Goal: Task Accomplishment & Management: Complete application form

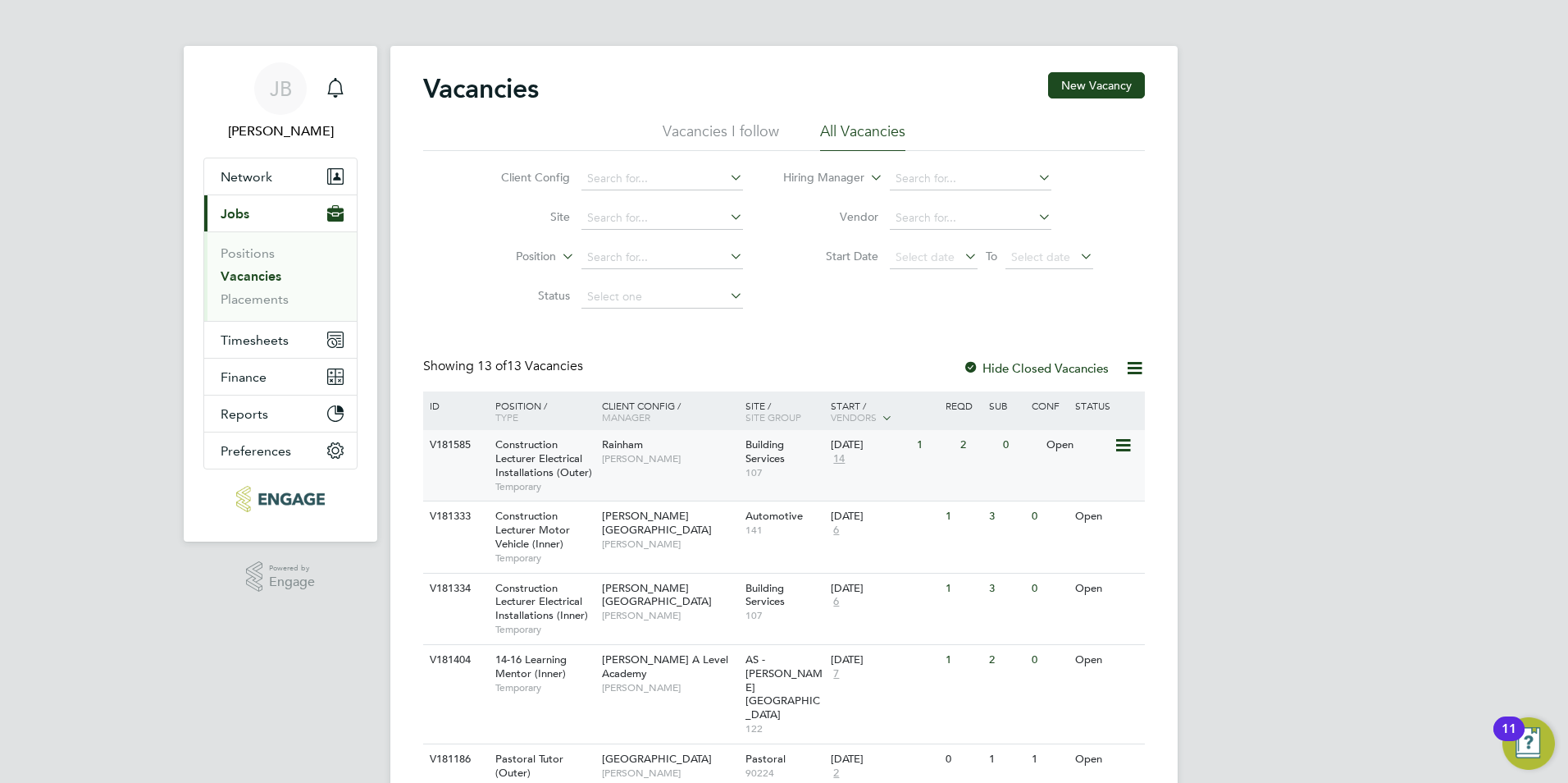
click at [572, 471] on span "Construction Lecturer Electrical Installations (Outer)" at bounding box center [543, 459] width 97 height 42
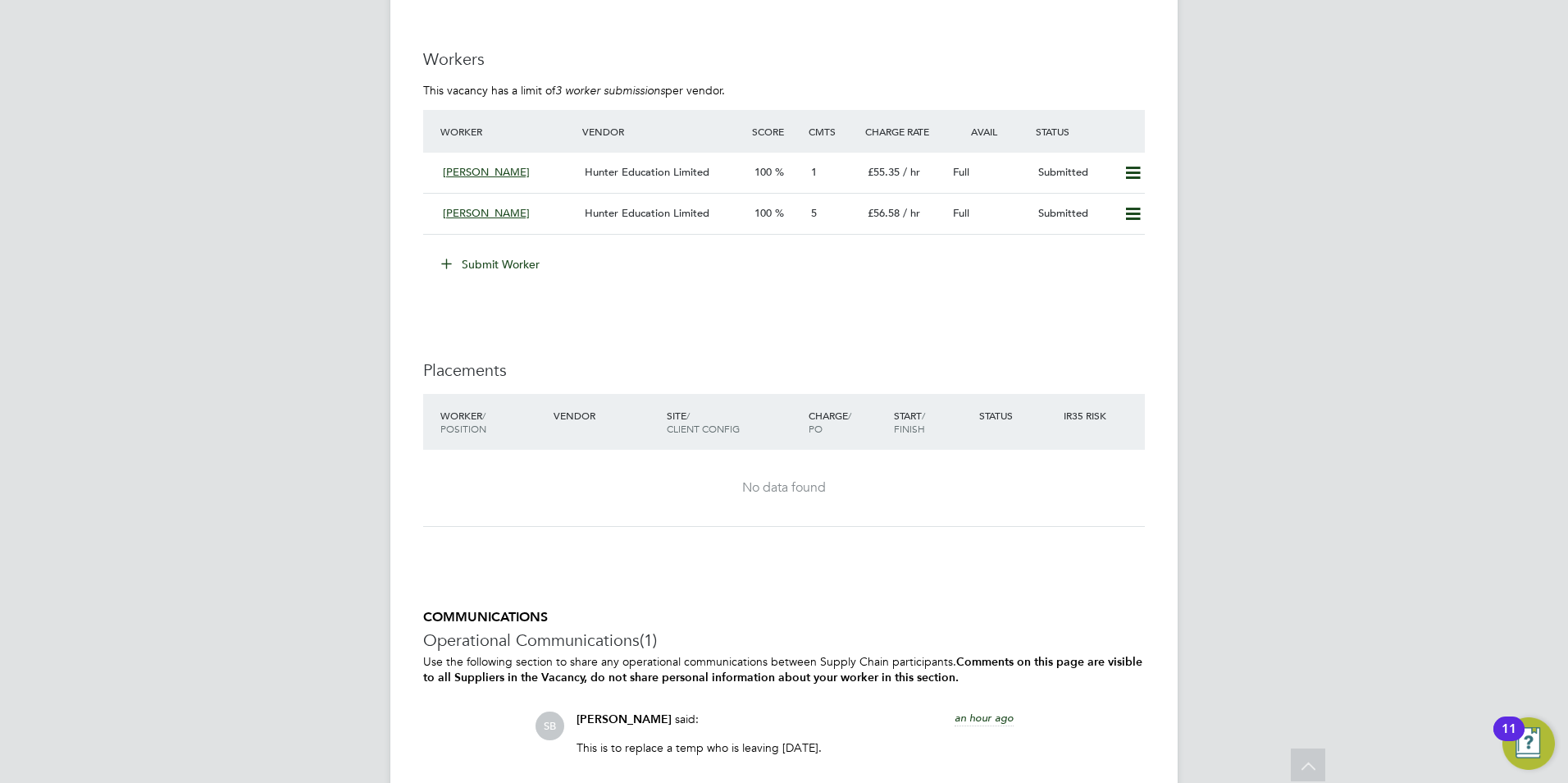
scroll to position [3017, 0]
click at [1133, 176] on icon at bounding box center [1133, 176] width 21 height 13
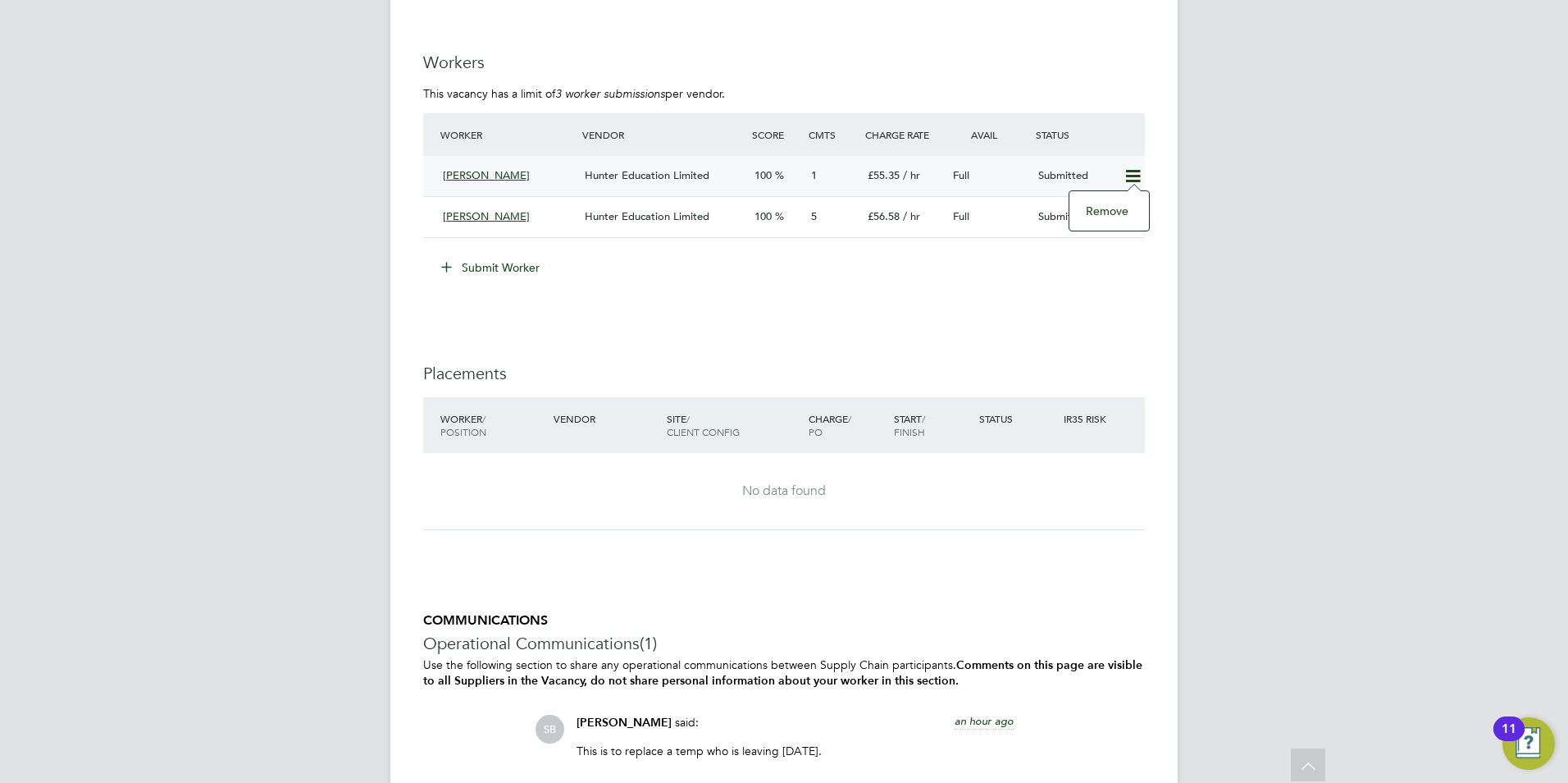
drag, startPoint x: 1109, startPoint y: 206, endPoint x: 1101, endPoint y: 229, distance: 24.4
click at [1109, 206] on li "Remove" at bounding box center [1110, 211] width 63 height 23
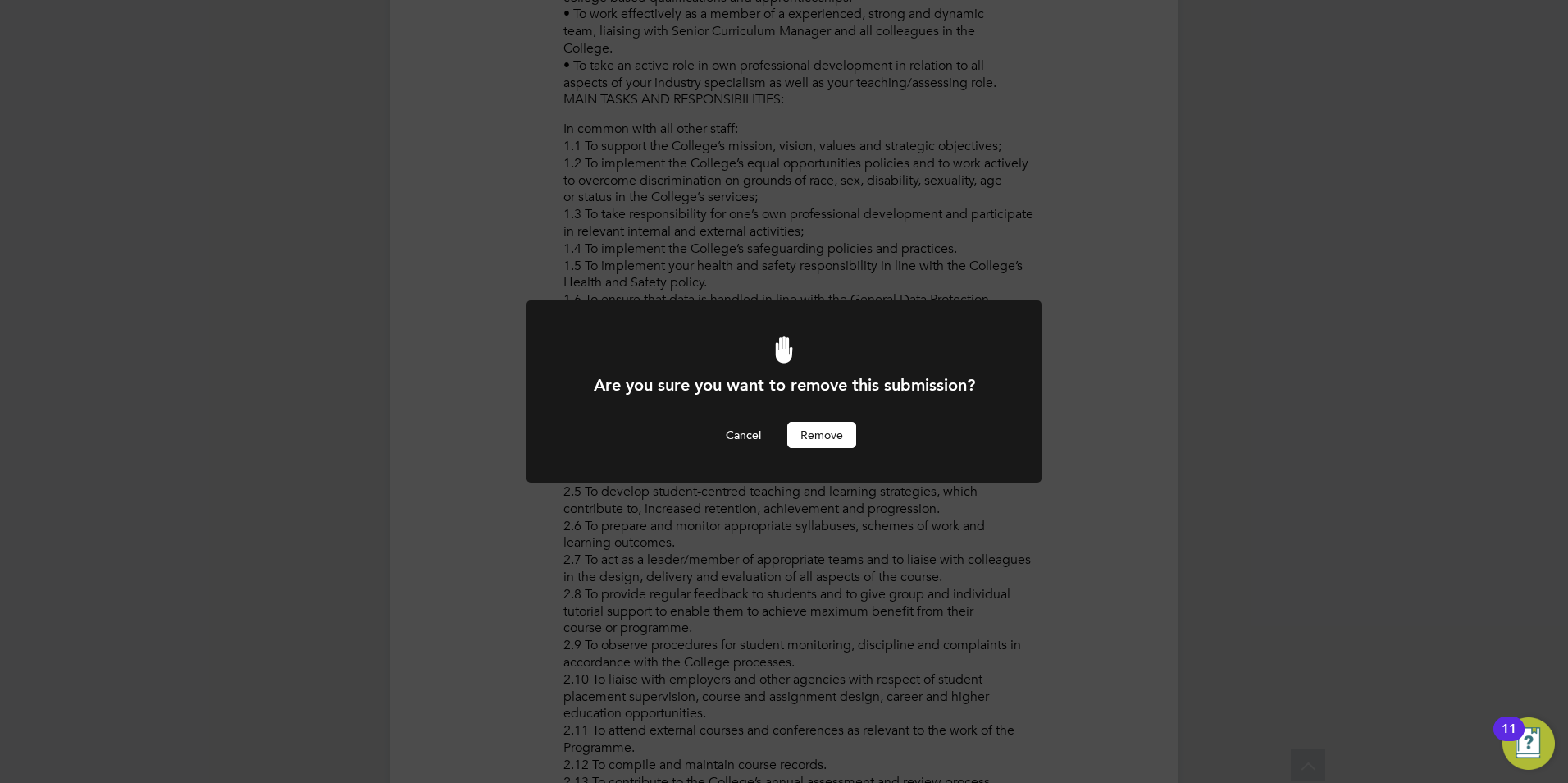
click at [822, 450] on div at bounding box center [784, 392] width 515 height 182
click at [829, 438] on button "Remove" at bounding box center [822, 435] width 69 height 27
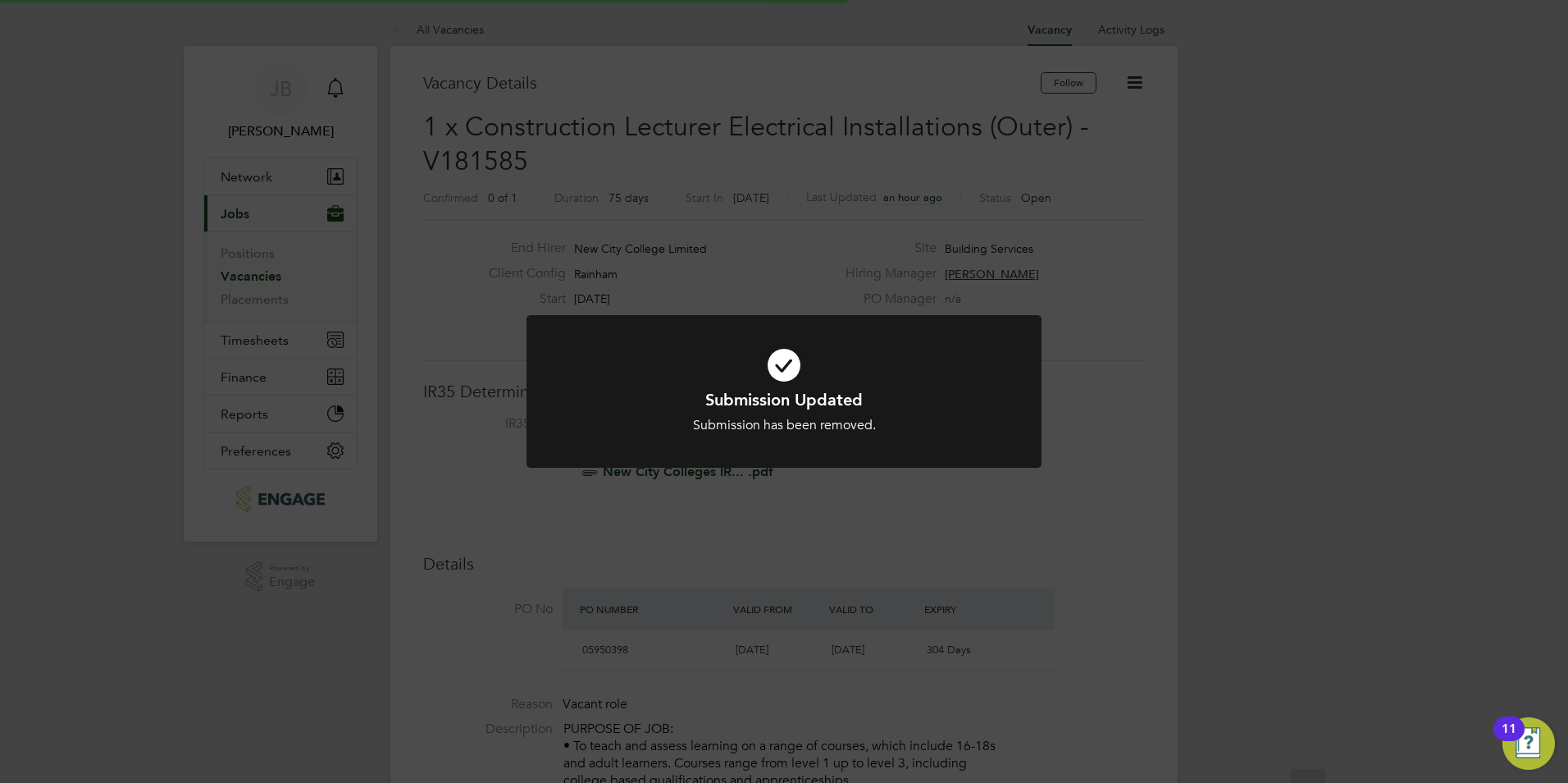
scroll to position [48, 115]
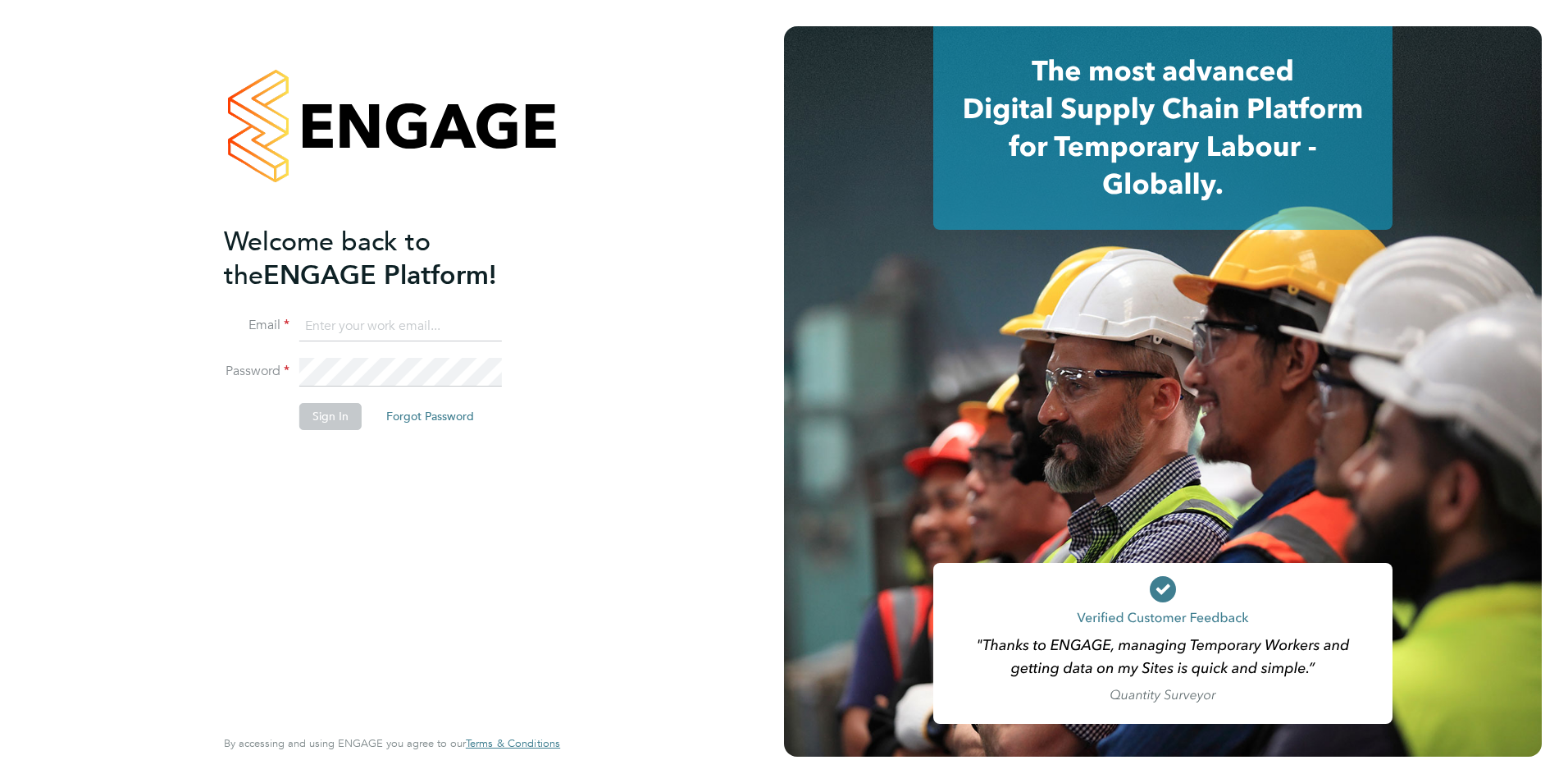
type input "[EMAIL_ADDRESS][DOMAIN_NAME]"
click at [322, 410] on button "Sign In" at bounding box center [330, 416] width 62 height 27
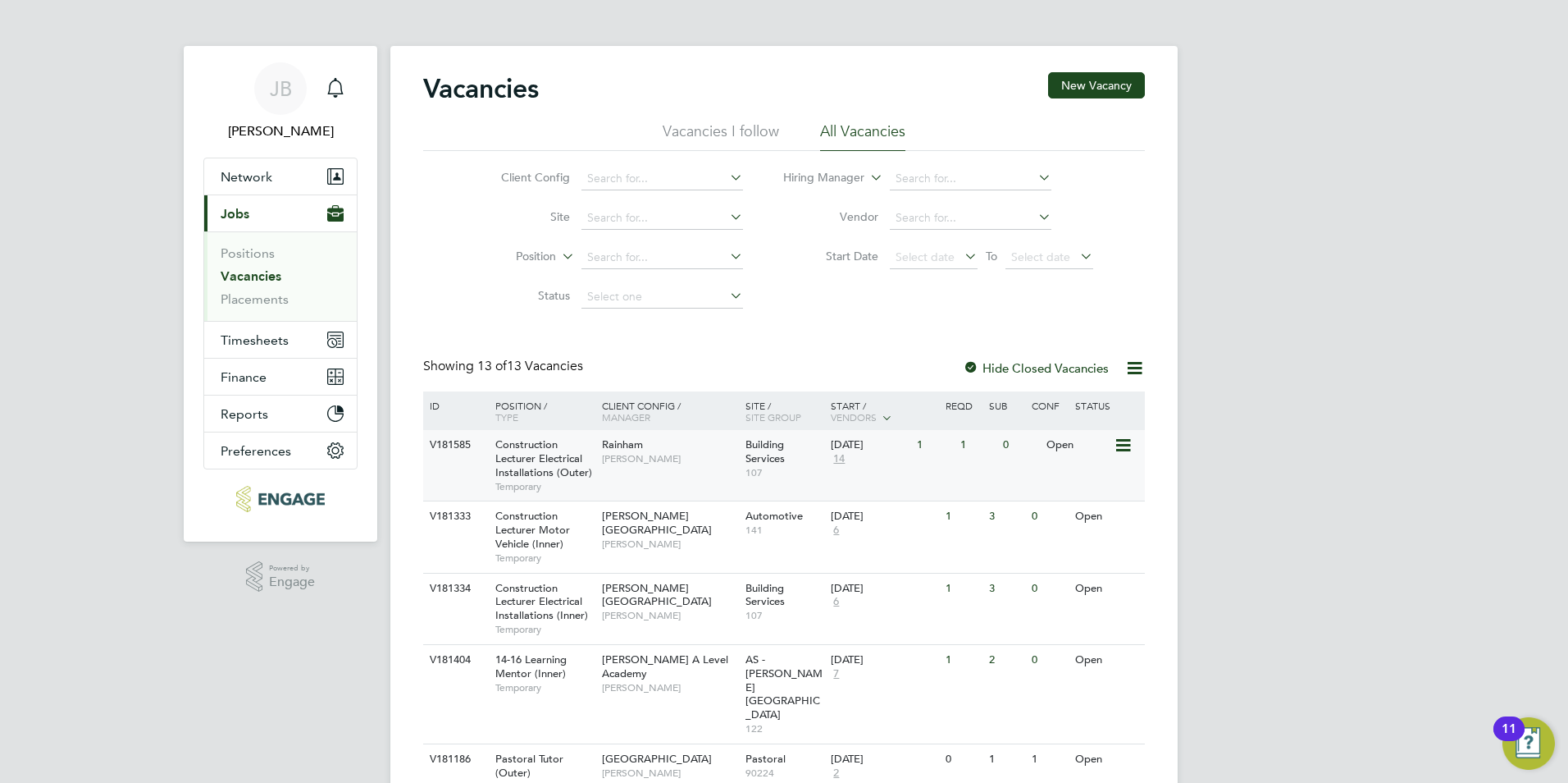
click at [540, 463] on span "Construction Lecturer Electrical Installations (Outer)" at bounding box center [543, 459] width 97 height 42
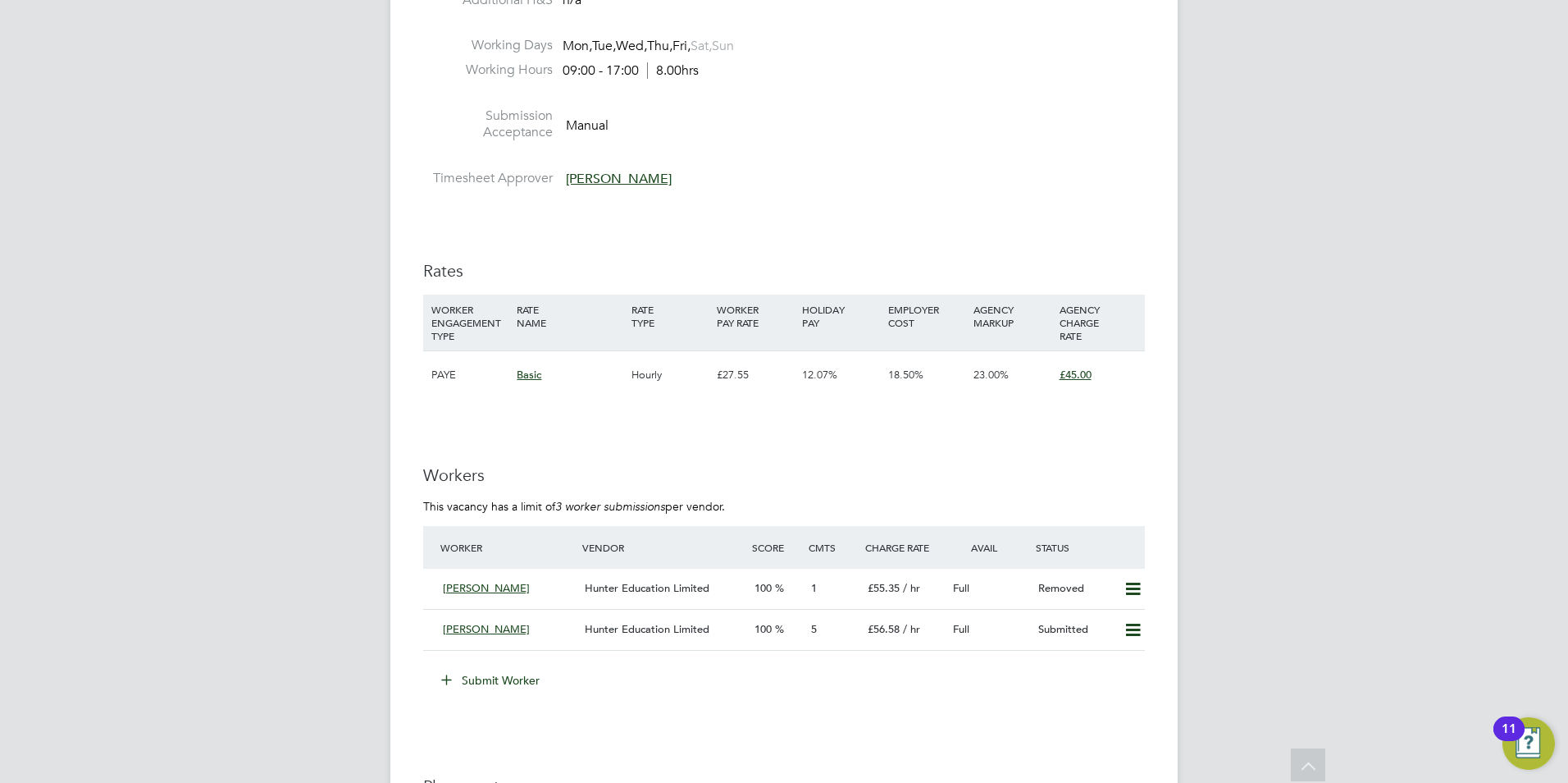
scroll to position [2612, 0]
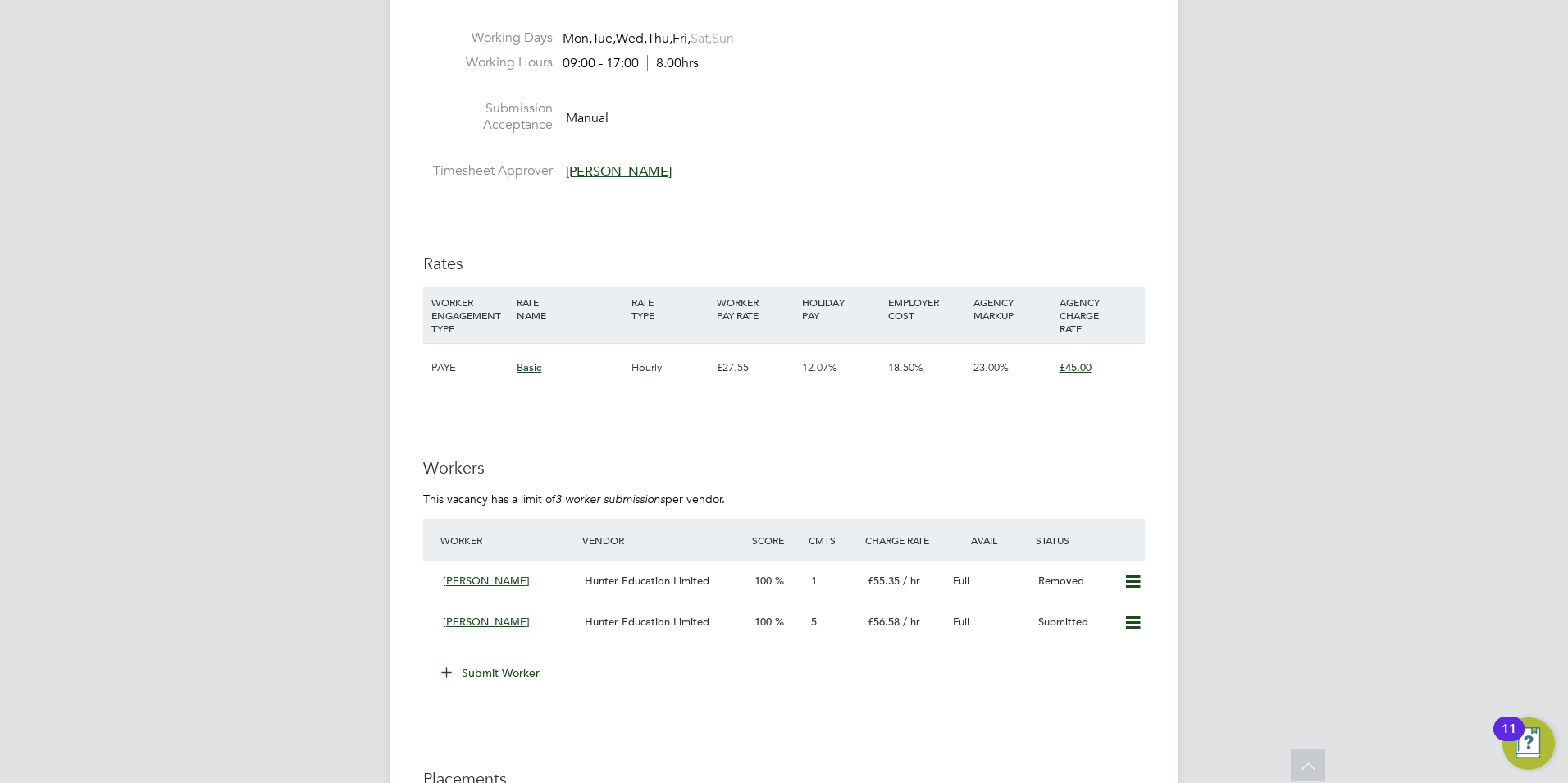
click at [495, 676] on button "Submit Worker" at bounding box center [491, 672] width 124 height 27
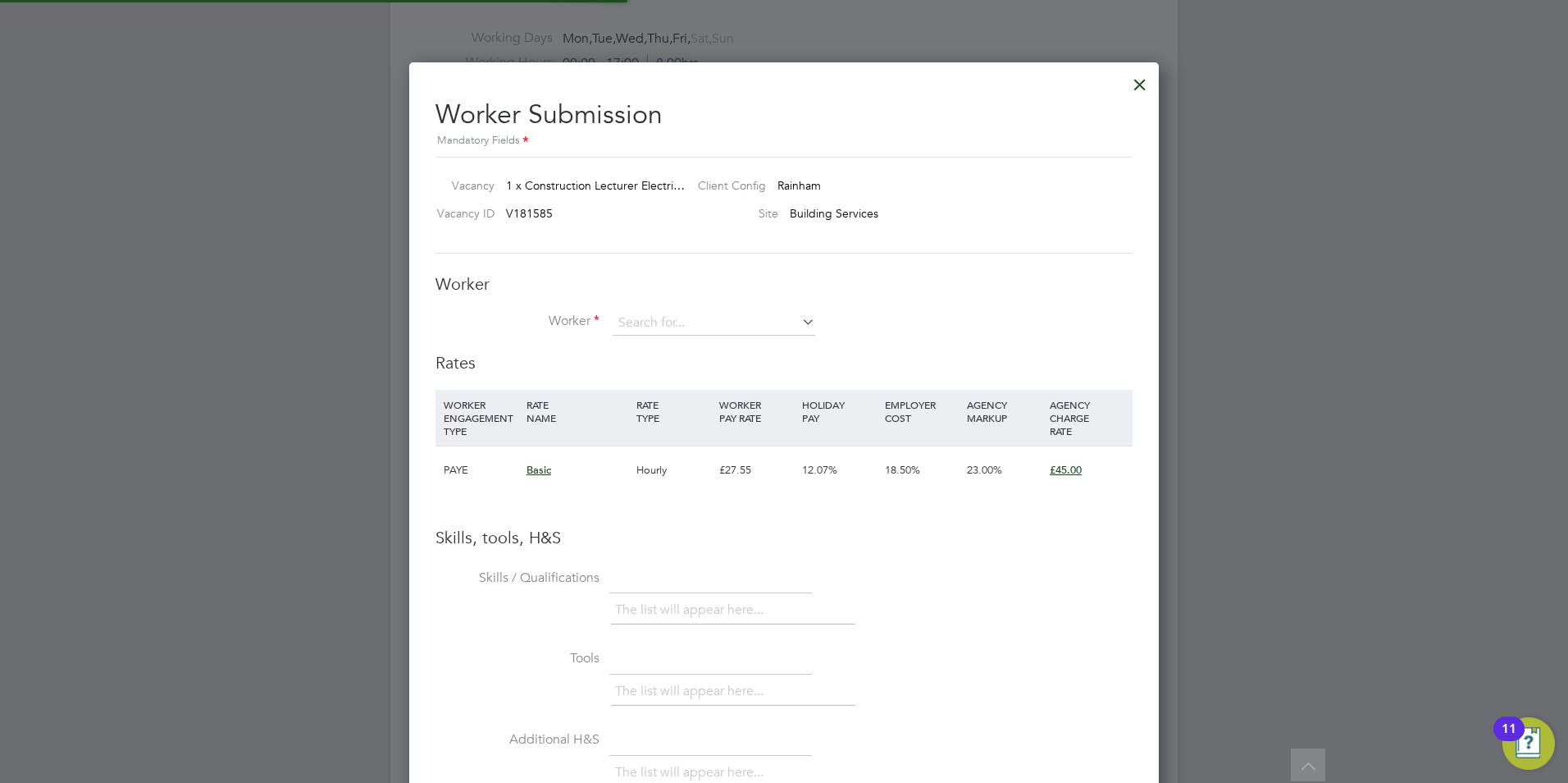
scroll to position [8, 8]
click at [680, 321] on input at bounding box center [713, 323] width 203 height 25
click at [674, 339] on li "Oghbazghi Kafe l" at bounding box center [713, 347] width 205 height 22
type input "[PERSON_NAME]"
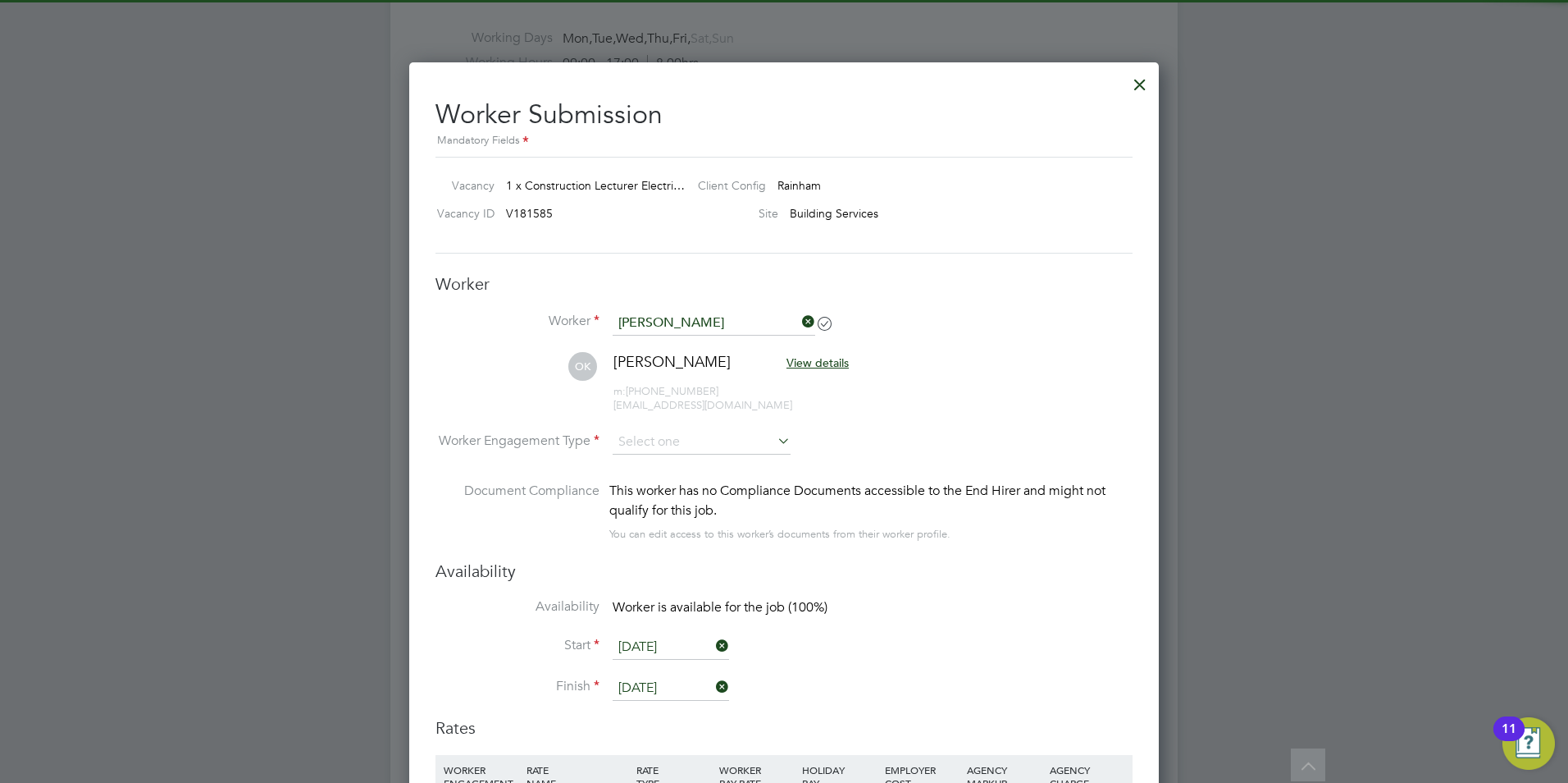
click at [671, 428] on li "OK Oghbazghi Kafel View details m: +44 7505 268328 okafel@hotmail.co.uk" at bounding box center [784, 391] width 698 height 78
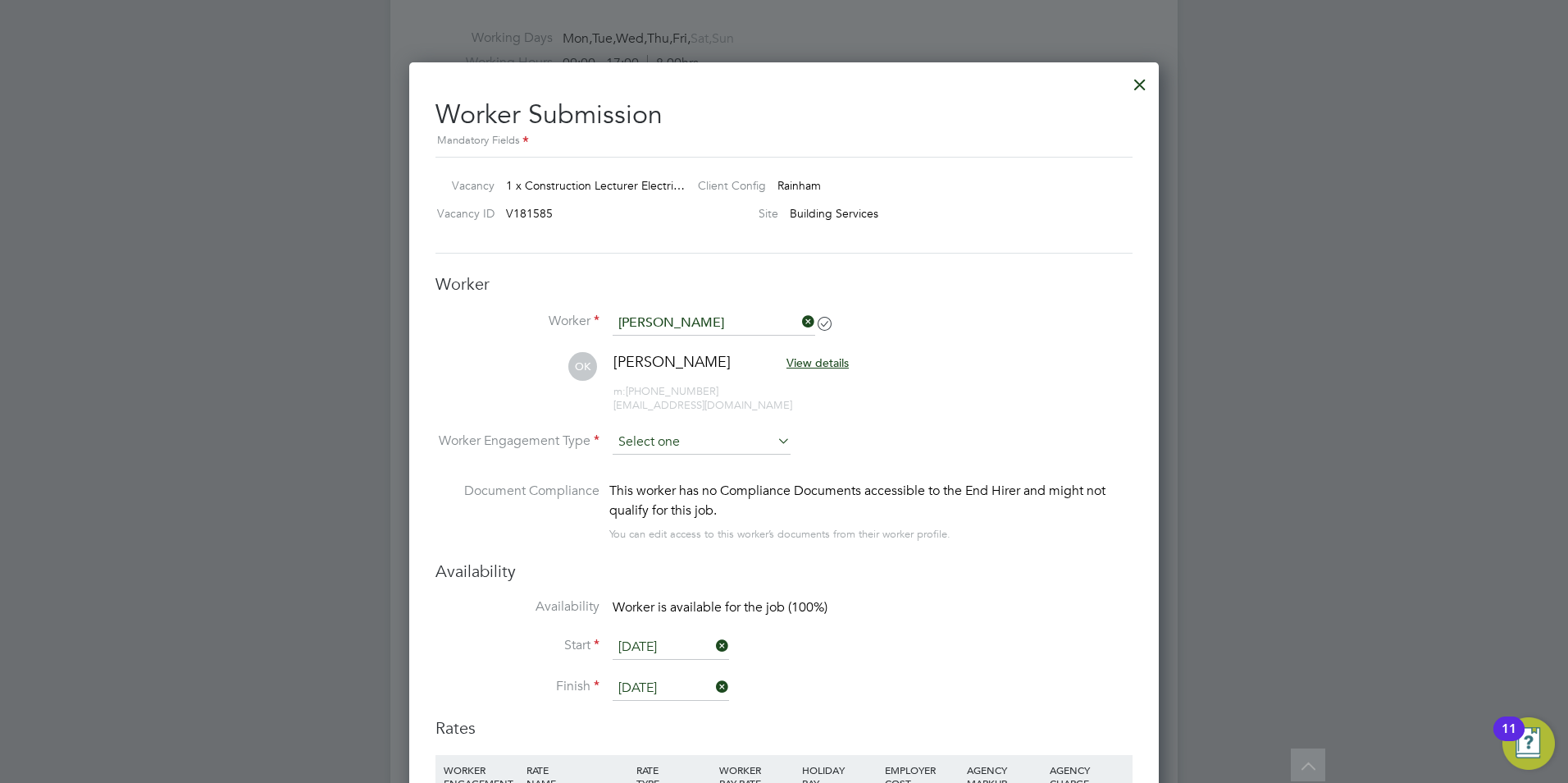
click at [669, 441] on input at bounding box center [701, 442] width 178 height 25
click at [678, 459] on li "Contract" at bounding box center [701, 466] width 180 height 22
type input "Contract"
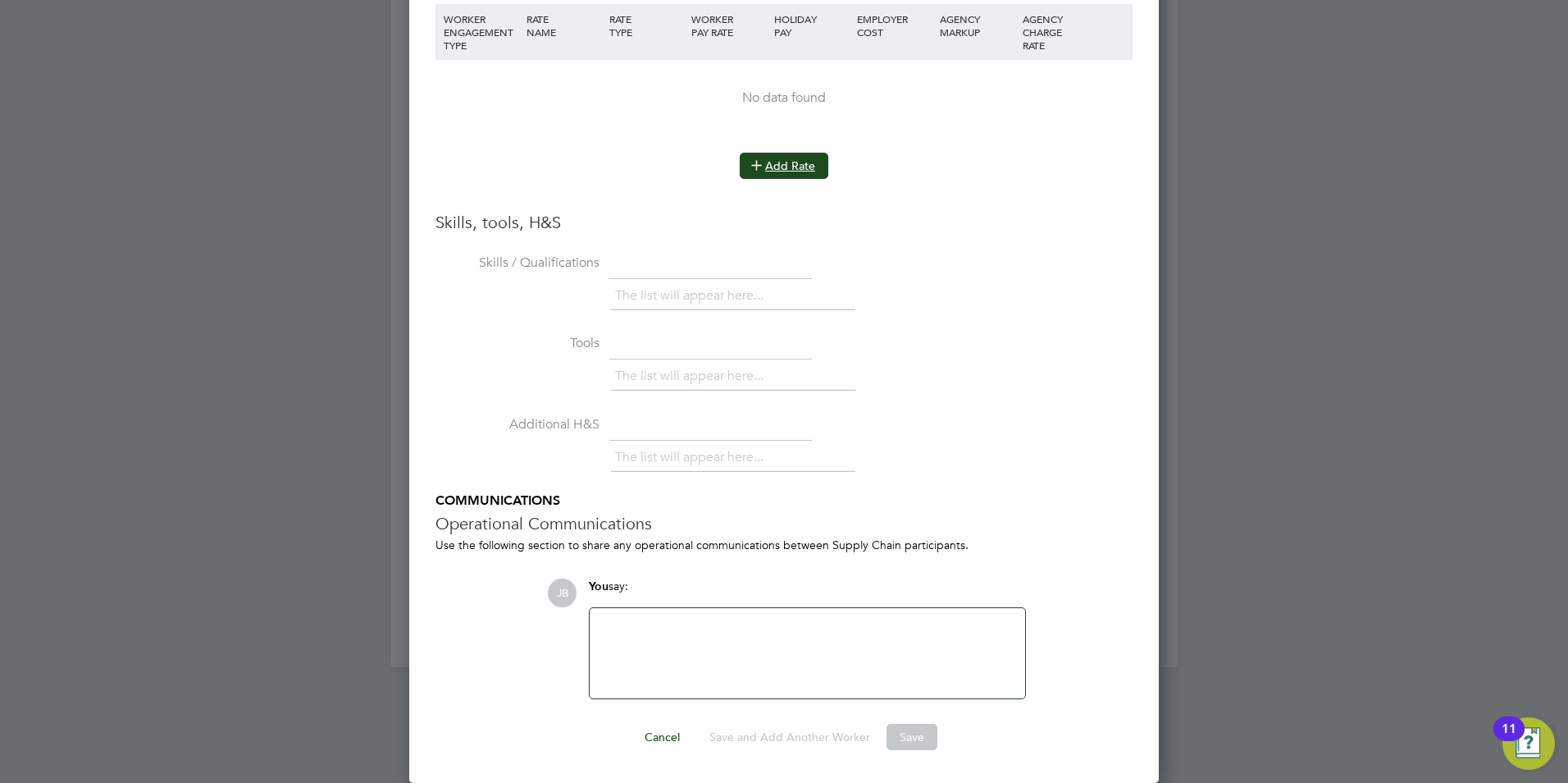
click at [799, 174] on button "Add Rate" at bounding box center [784, 165] width 89 height 27
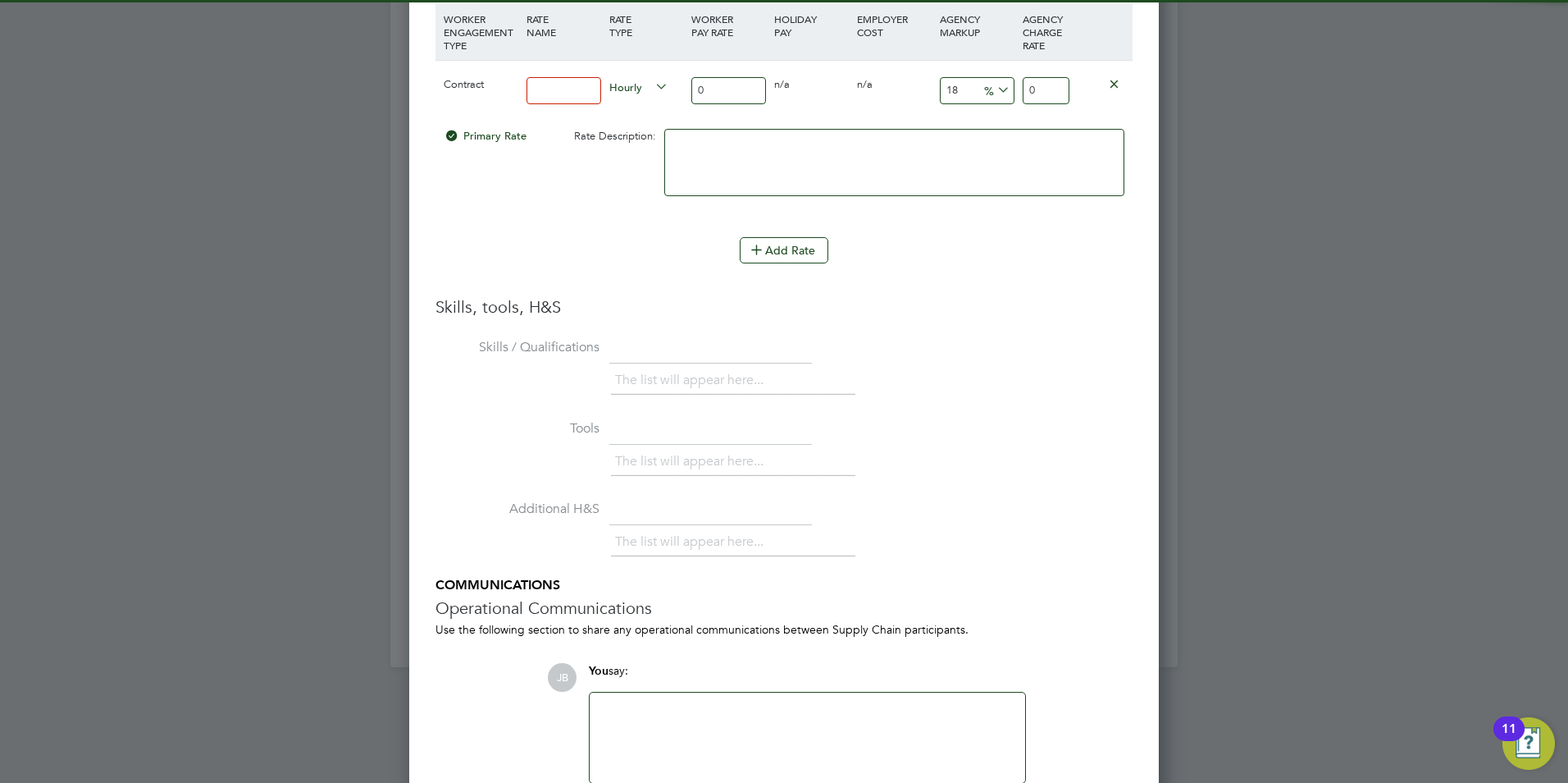
click at [535, 89] on input at bounding box center [564, 90] width 75 height 27
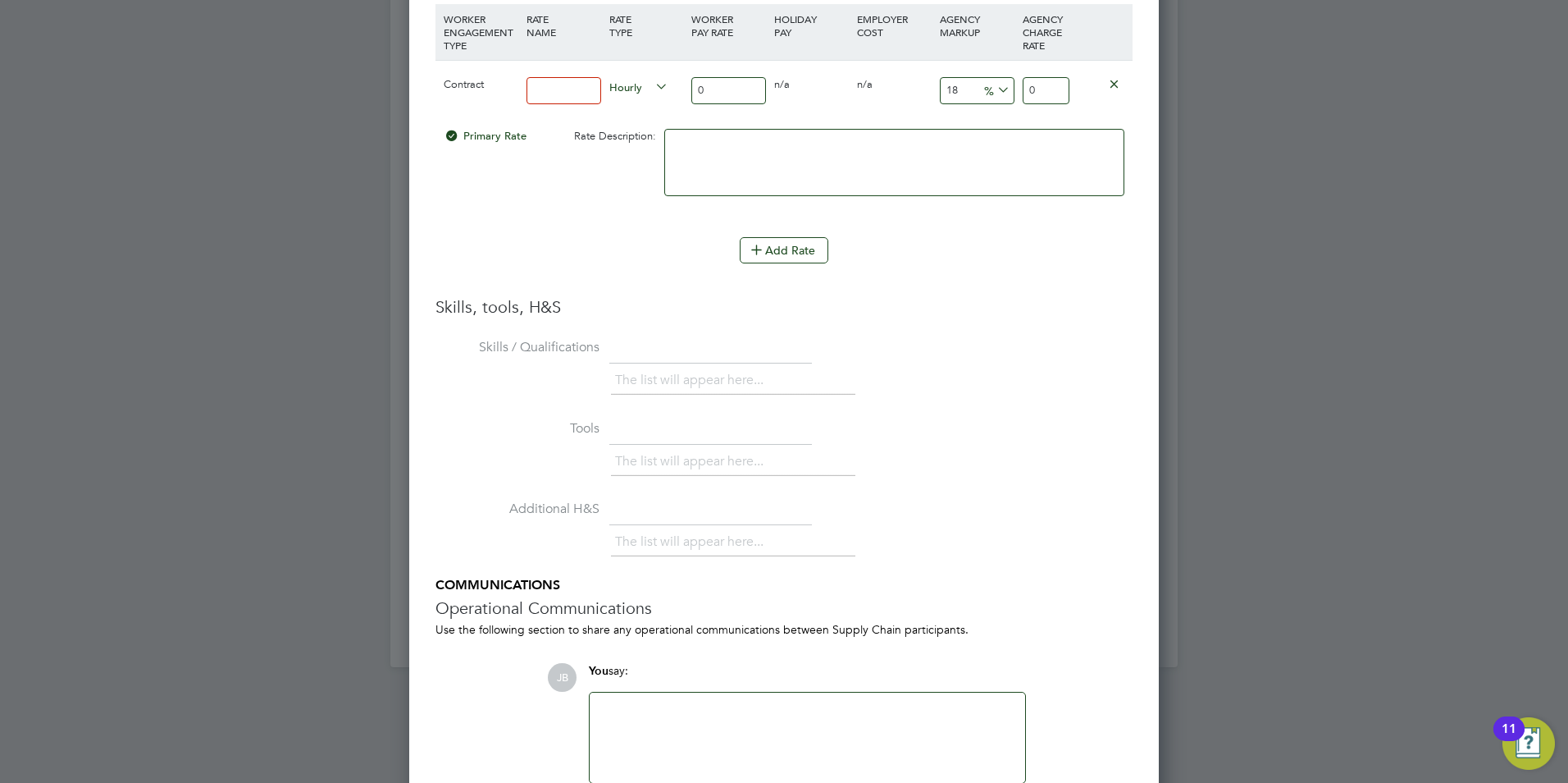
type input "Basic"
click at [702, 89] on input "0" at bounding box center [729, 90] width 75 height 27
click at [707, 89] on input "0" at bounding box center [729, 90] width 75 height 27
type input "4"
type input "4.72"
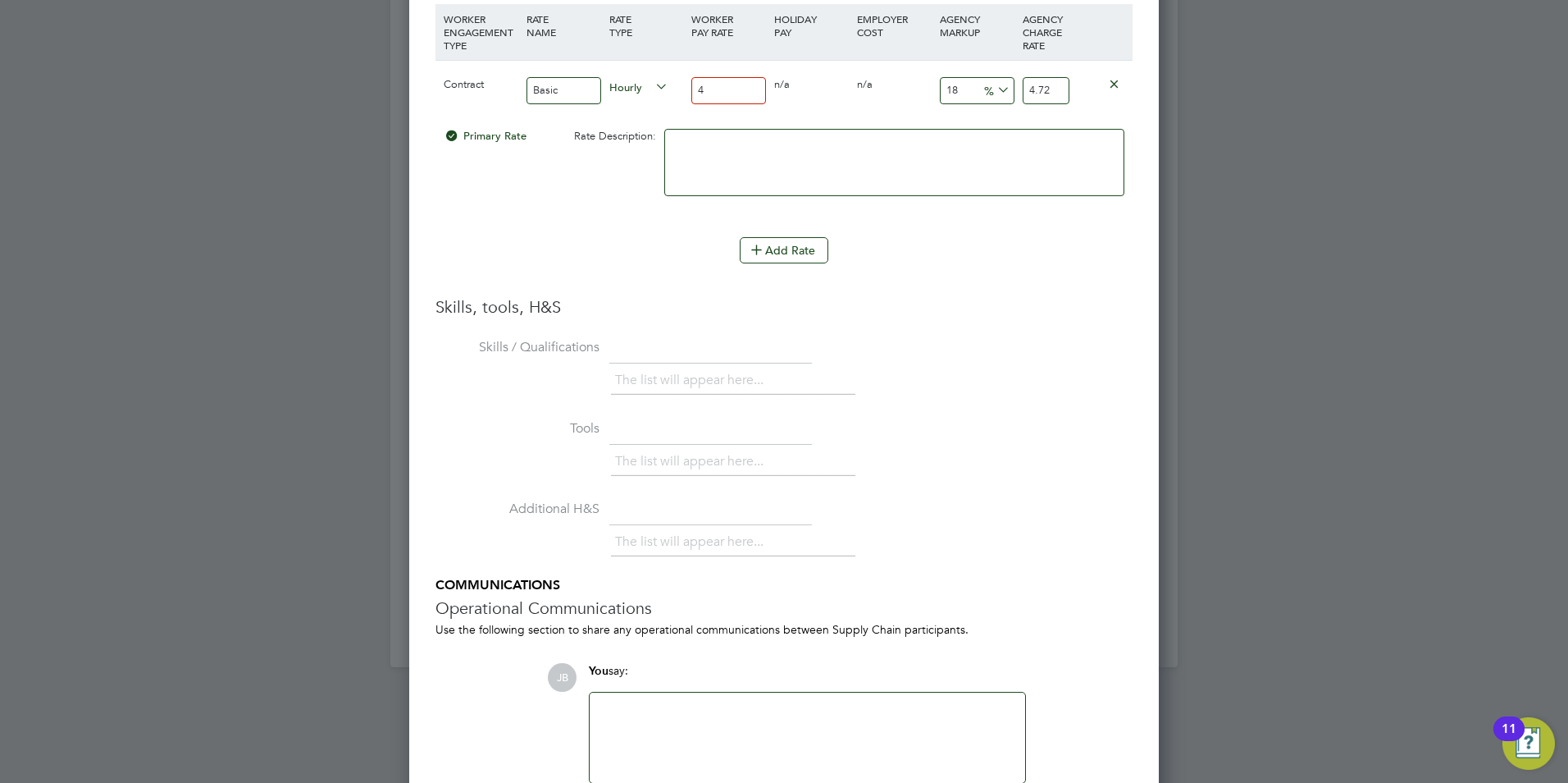
type input "45"
type input "53.1"
type input "45"
click at [956, 89] on input "18" at bounding box center [977, 90] width 75 height 27
type input "1"
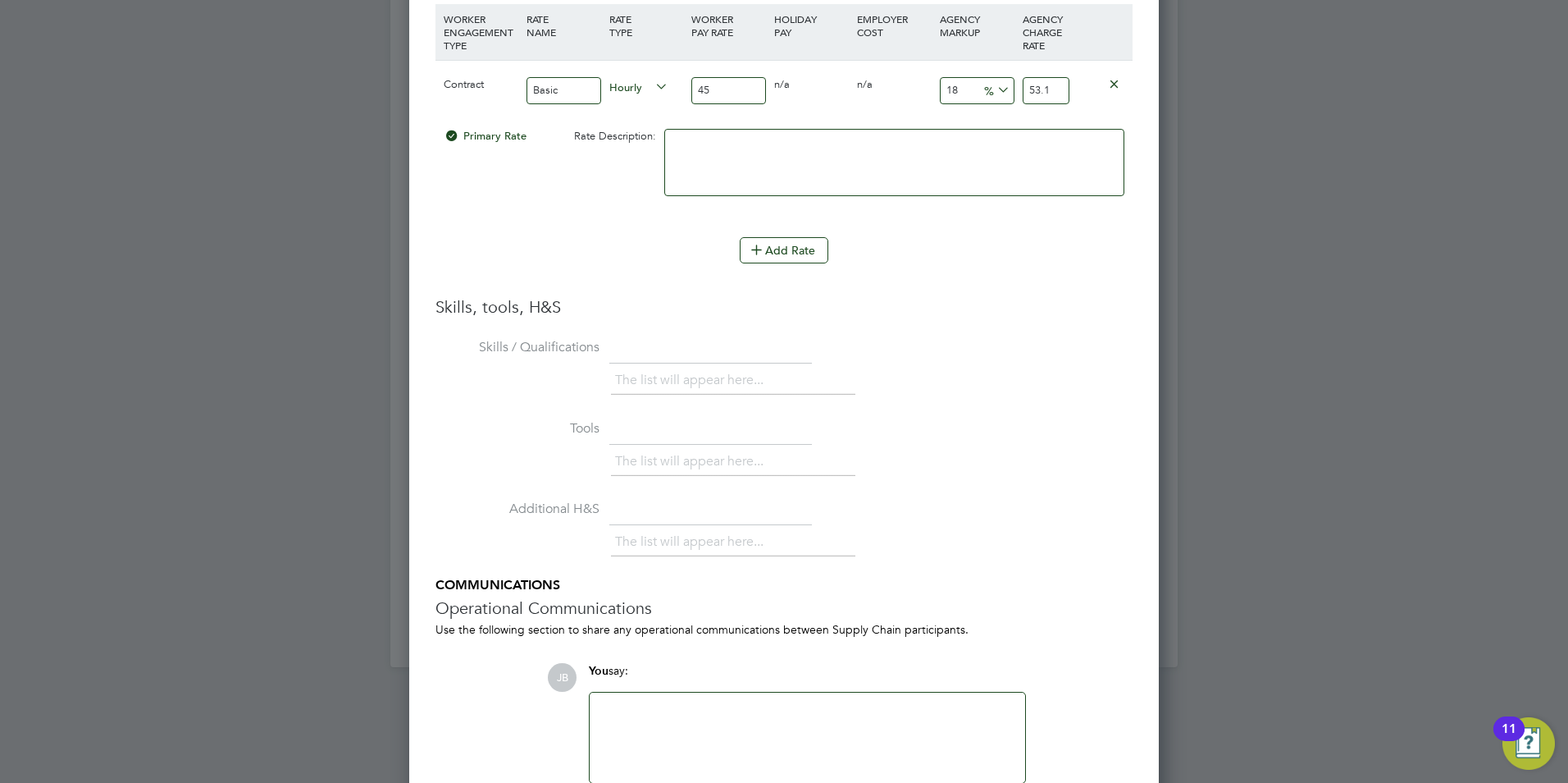
type input "45.45"
type input "2"
type input "45.9"
type input "23"
type input "55.35"
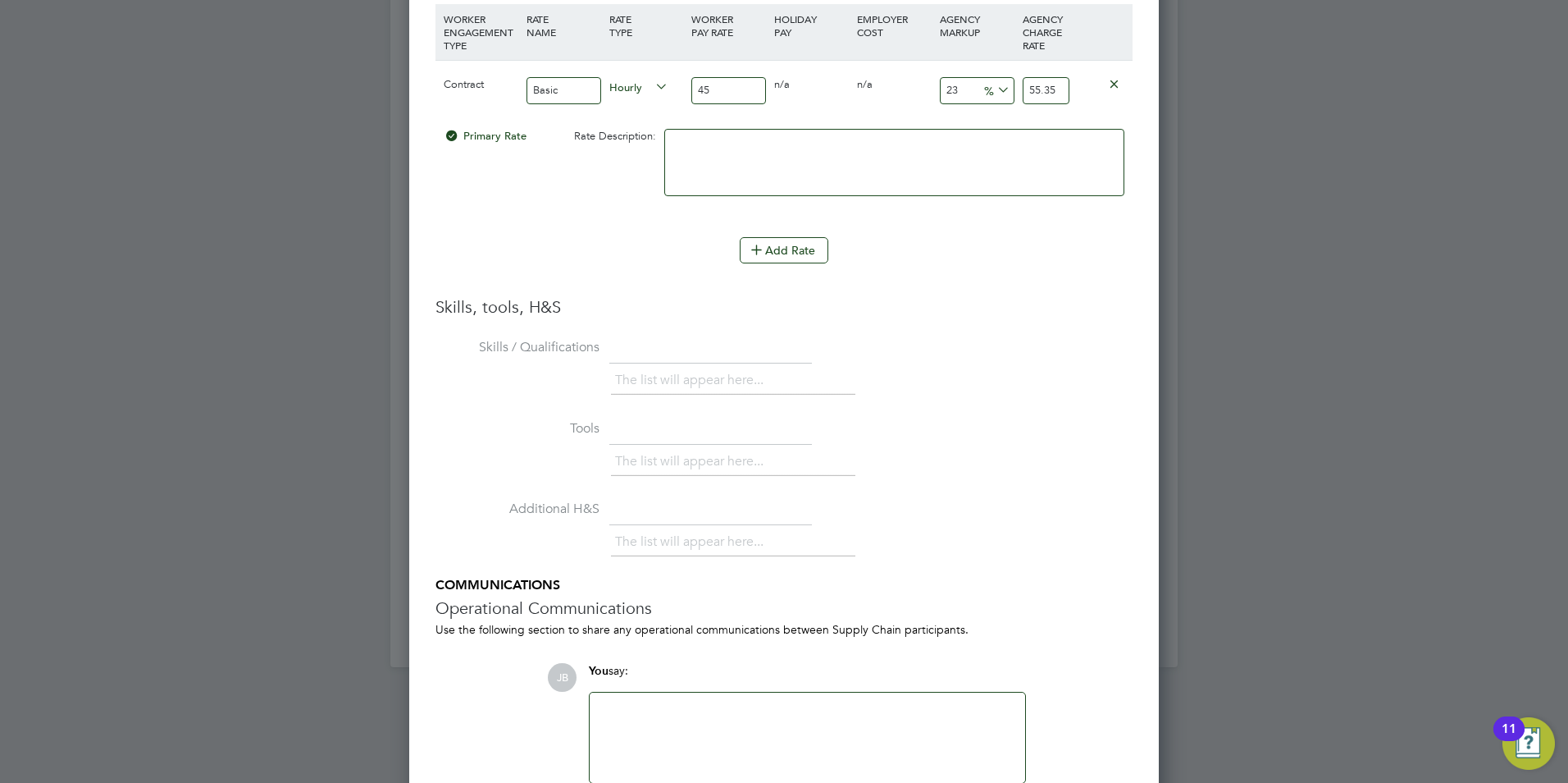
type input "23"
click at [1016, 277] on li "Add Rate" at bounding box center [784, 258] width 698 height 43
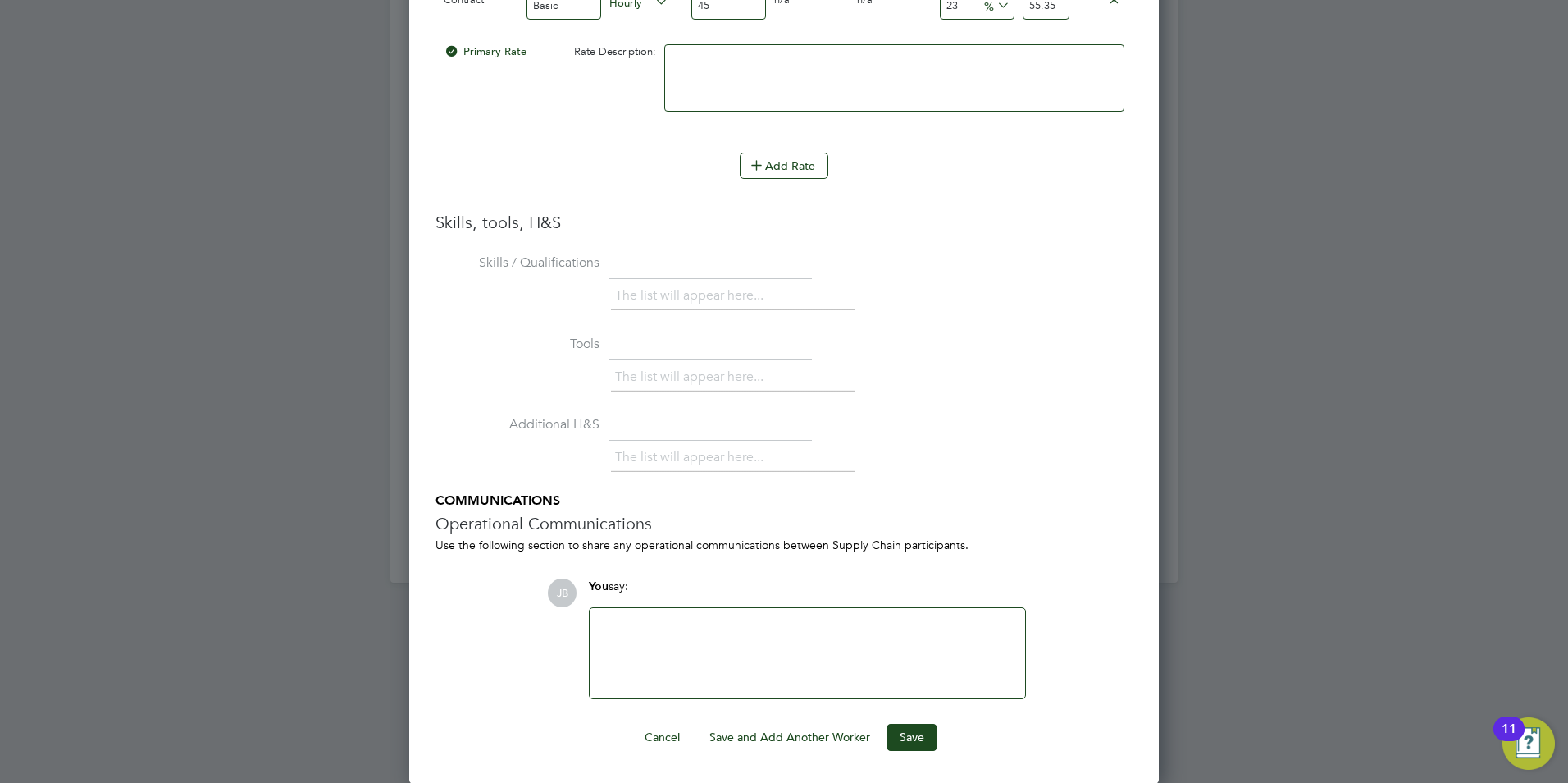
click at [731, 643] on div at bounding box center [807, 652] width 416 height 70
click at [899, 762] on div "Worker Submission Mandatory Fields Vacancy 1 x Construction Lecturer Electri… C…" at bounding box center [784, 5] width 750 height 1557
click at [924, 750] on div "Worker Submission Mandatory Fields Vacancy 1 x Construction Lecturer Electri… C…" at bounding box center [784, 5] width 750 height 1557
click at [924, 750] on button "Save" at bounding box center [911, 737] width 50 height 27
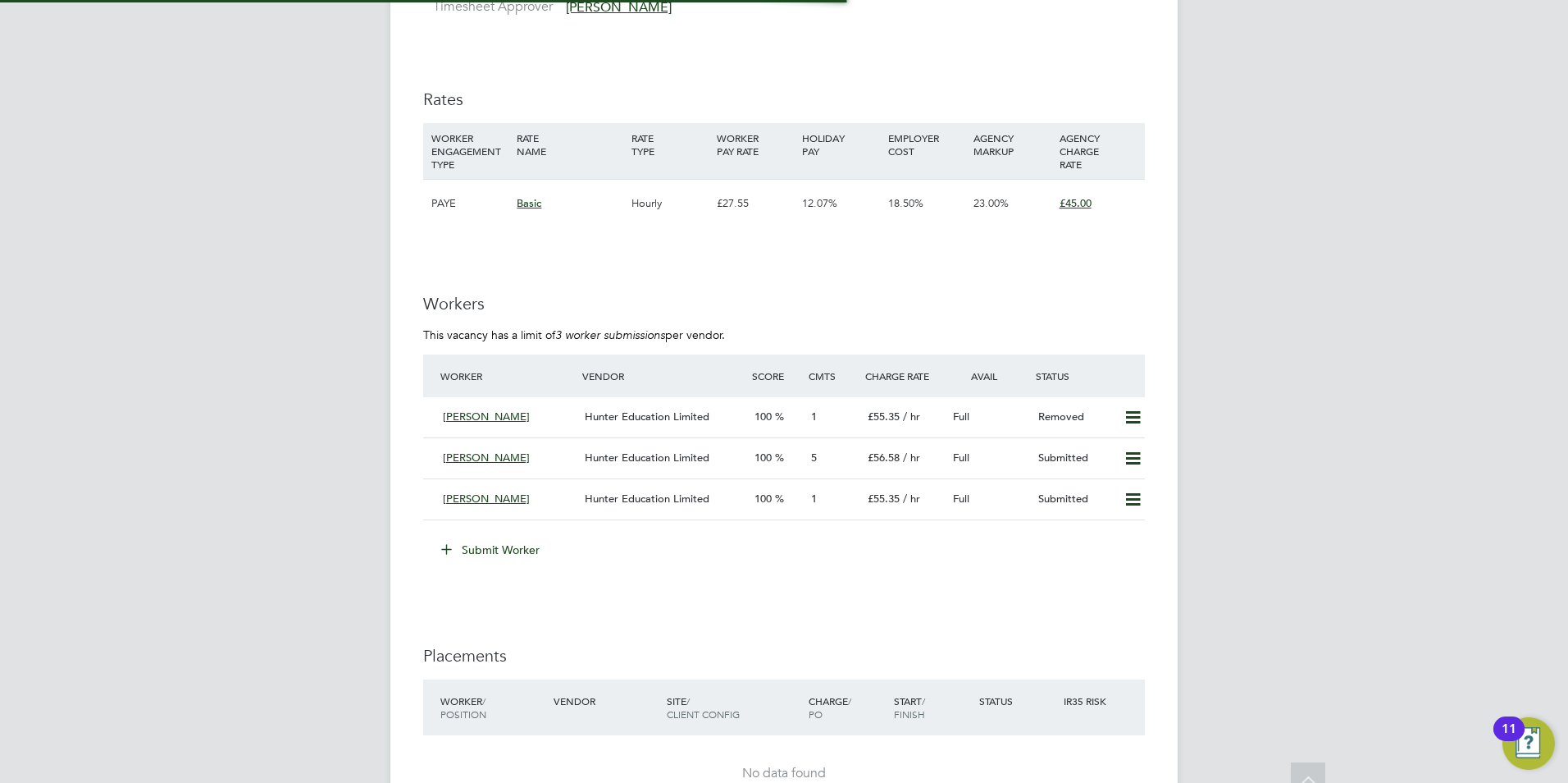
scroll to position [2612, 0]
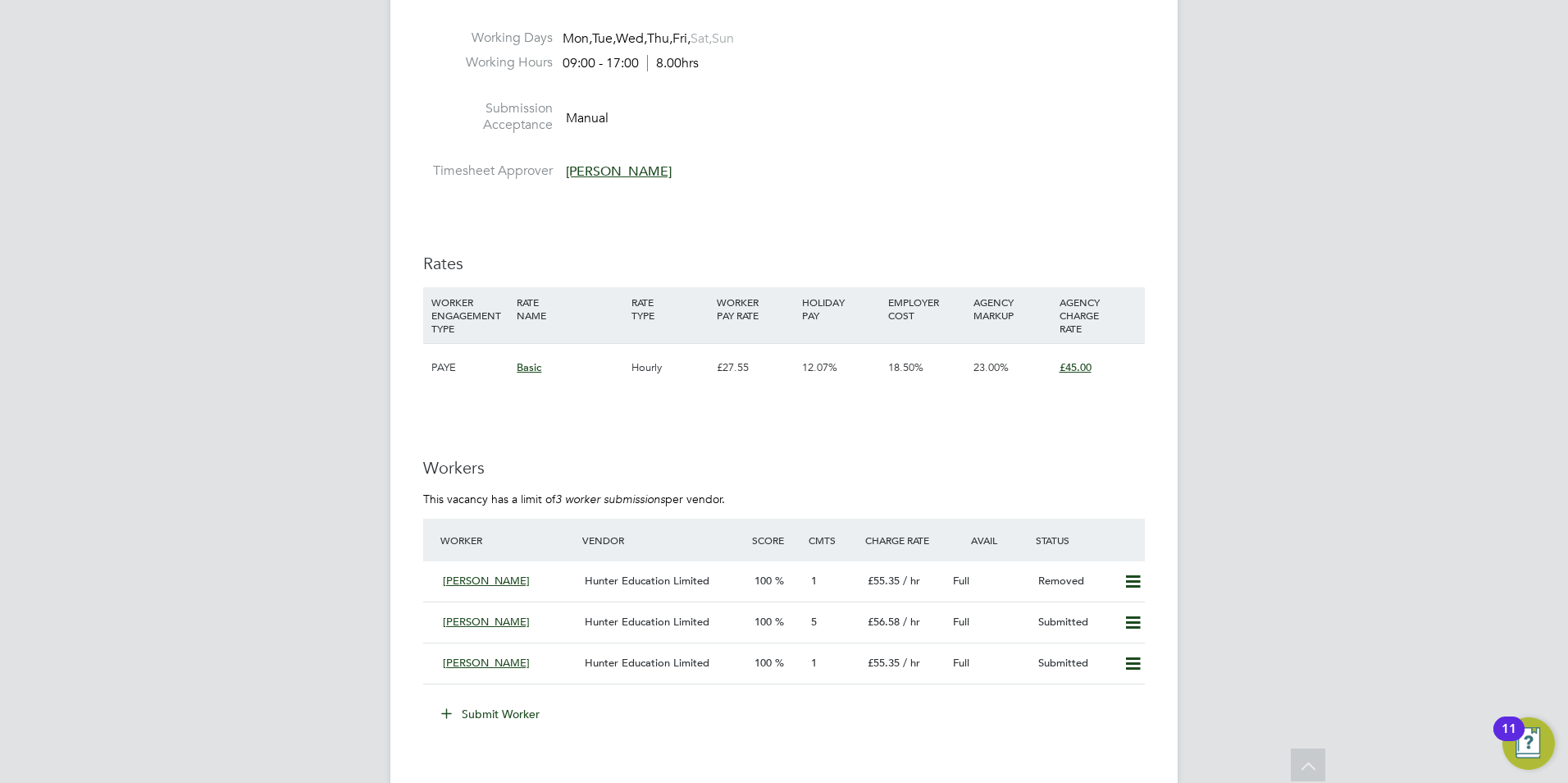
click at [709, 656] on div "Hunter Education Limited" at bounding box center [663, 663] width 170 height 27
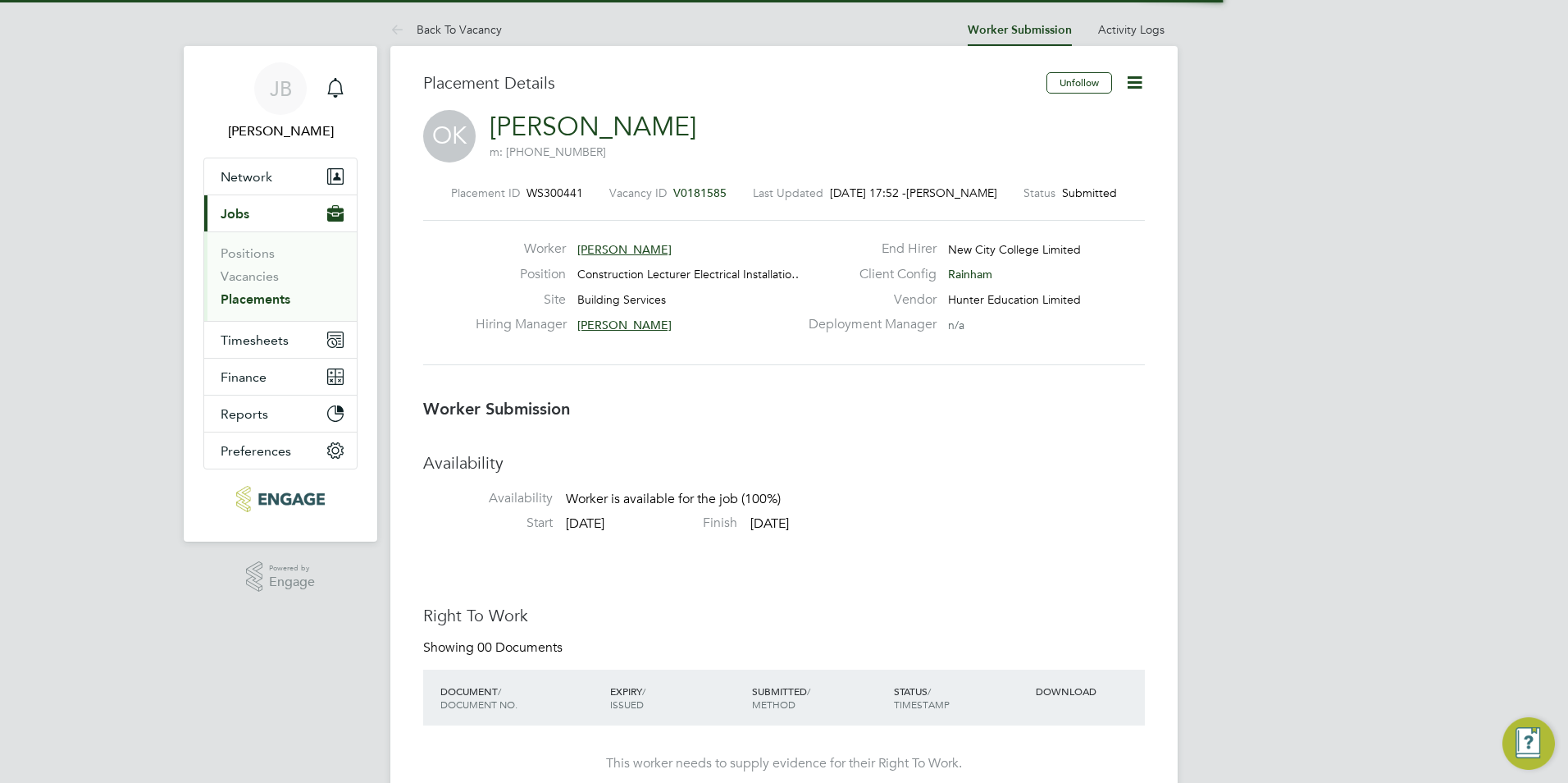
scroll to position [8, 8]
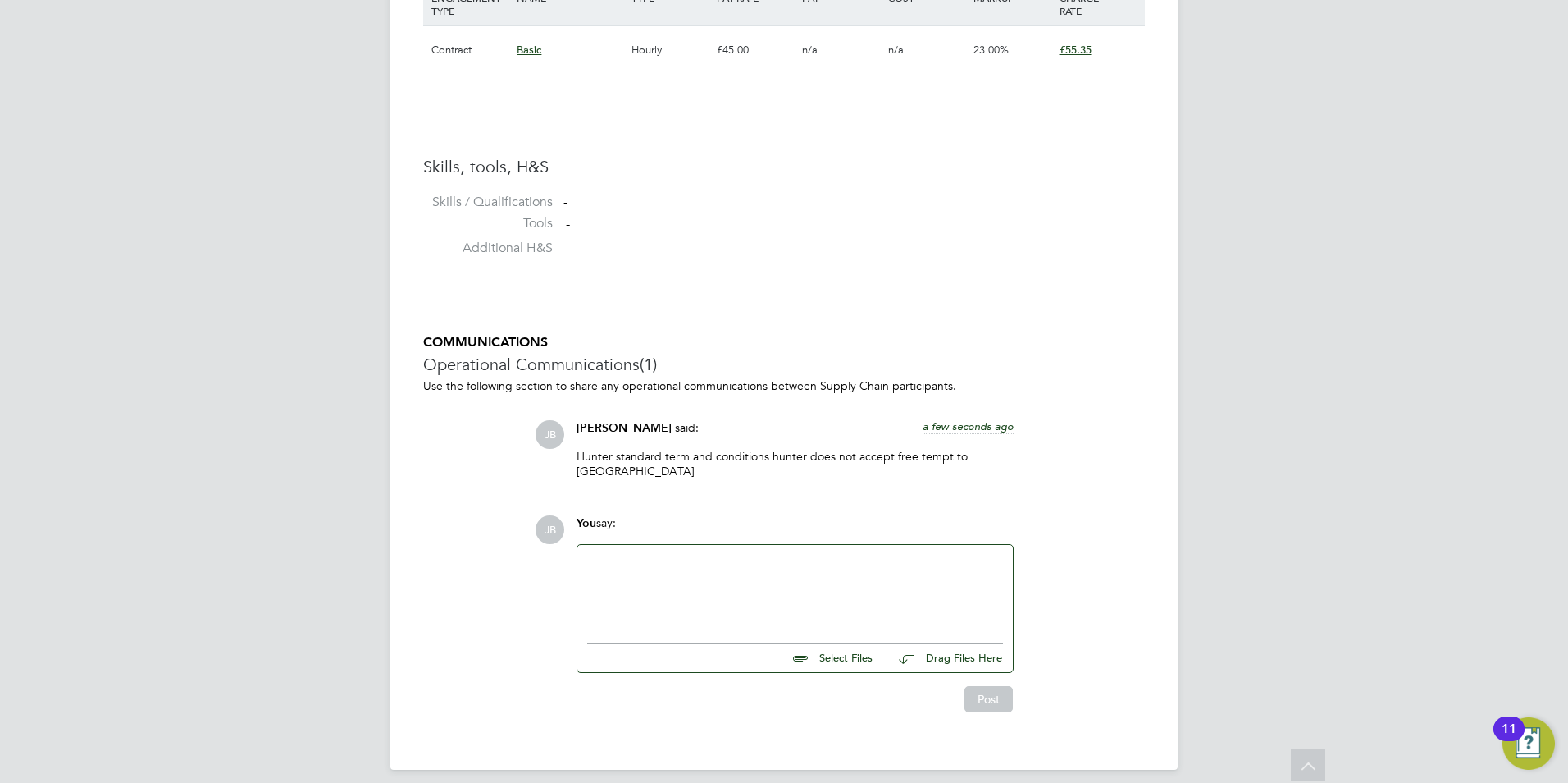
click at [748, 584] on div at bounding box center [794, 589] width 416 height 70
click at [789, 584] on div "Kevin has accepted a counter offer" at bounding box center [794, 591] width 416 height 15
click at [856, 645] on input "file" at bounding box center [879, 655] width 246 height 23
type input "C:\fakepath\CV32025.docx"
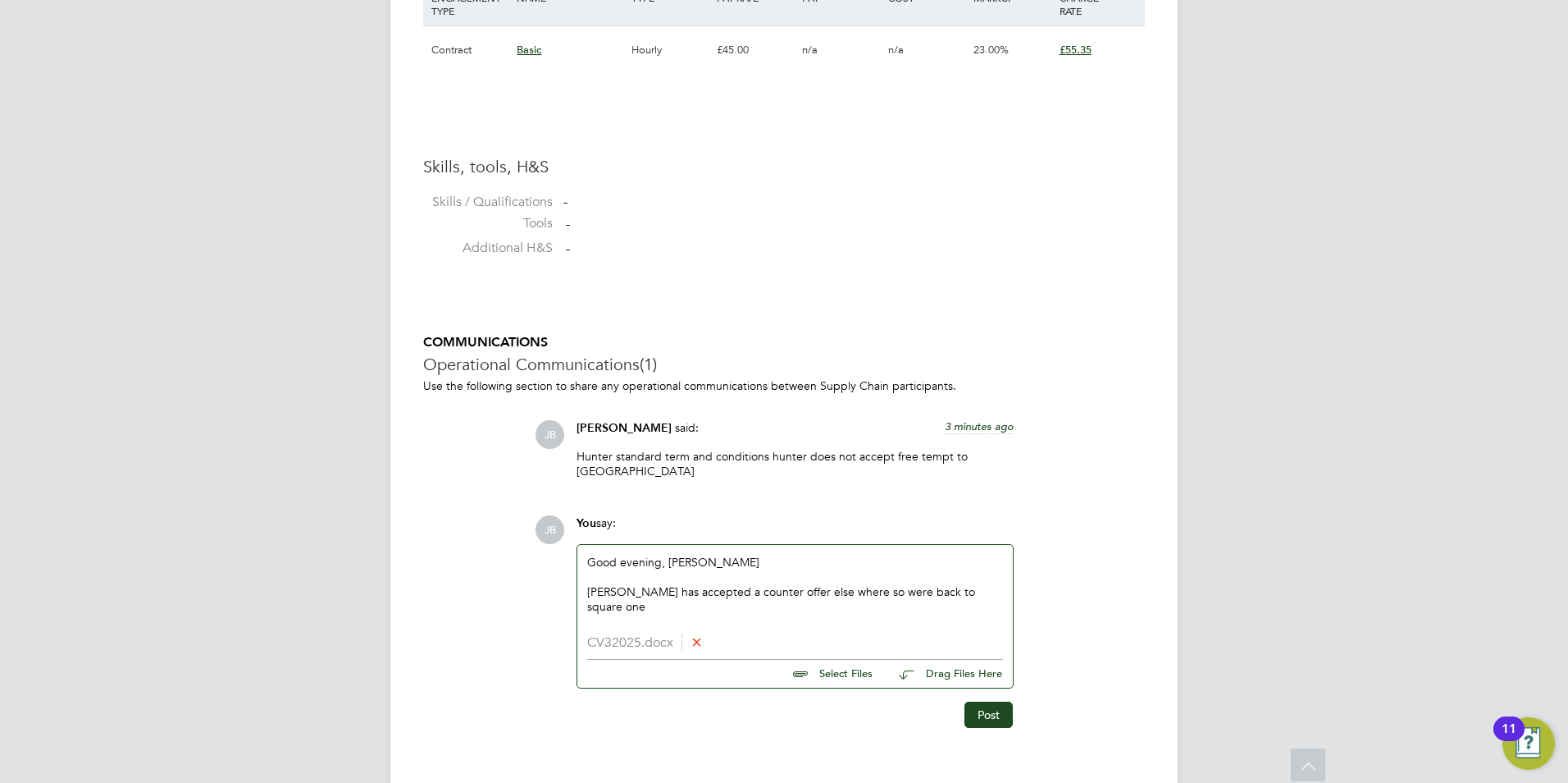
drag, startPoint x: 1005, startPoint y: 567, endPoint x: 983, endPoint y: 581, distance: 26.1
click at [1003, 568] on div "Good evening, Ian Kevin has accepted a counter offer else where so were back to…" at bounding box center [794, 589] width 436 height 90
click at [983, 584] on div "Kevin has accepted a counter offer else where so were back to square one" at bounding box center [794, 599] width 416 height 30
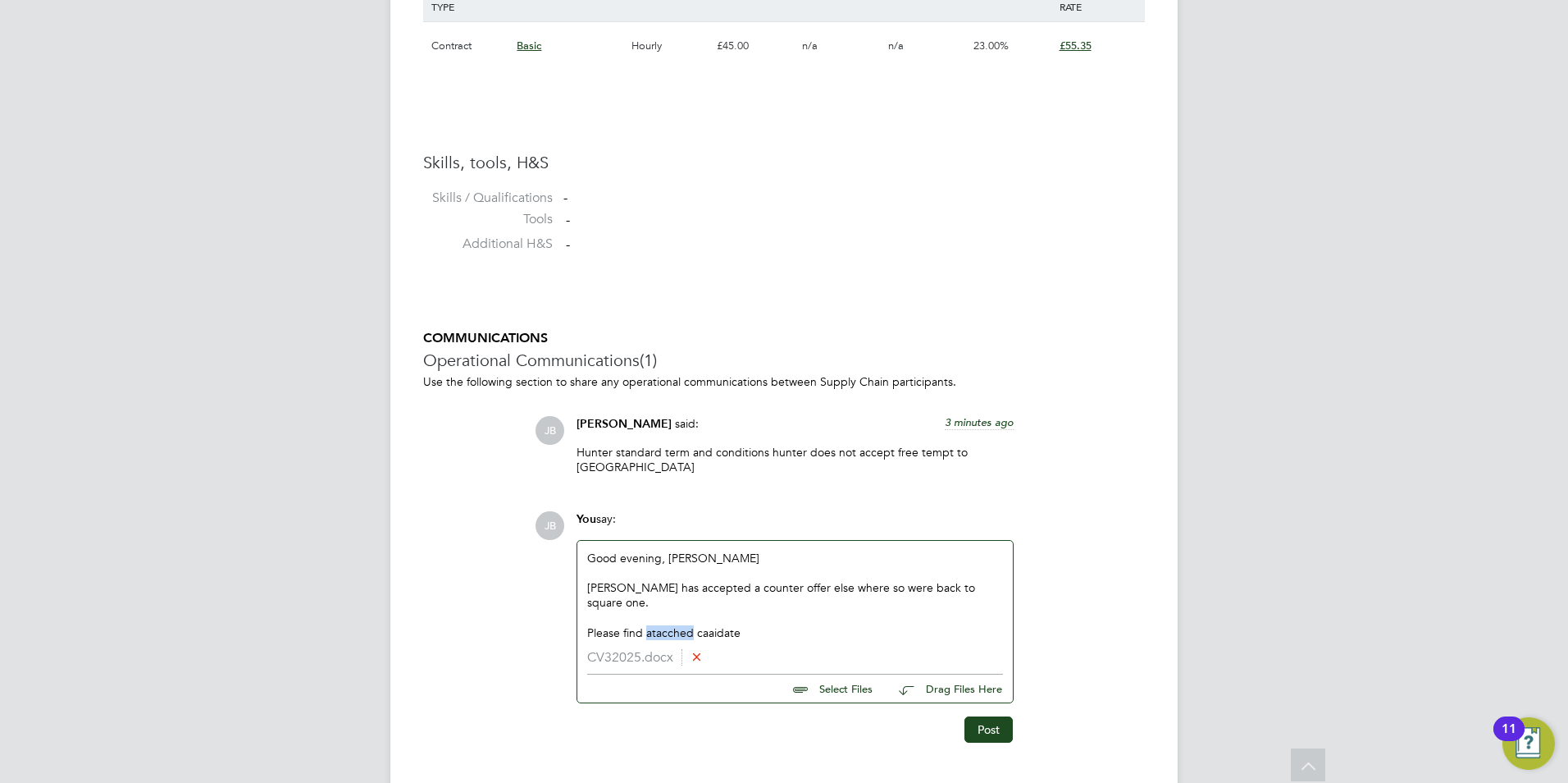
scroll to position [1204, 0]
drag, startPoint x: 715, startPoint y: 604, endPoint x: 704, endPoint y: 603, distance: 11.0
click at [702, 625] on div "Please find attached caaidate" at bounding box center [794, 632] width 416 height 15
click at [710, 625] on div "Please find attached caaidate" at bounding box center [794, 632] width 416 height 15
click at [789, 625] on div "Please find attached caaidate" at bounding box center [794, 632] width 416 height 15
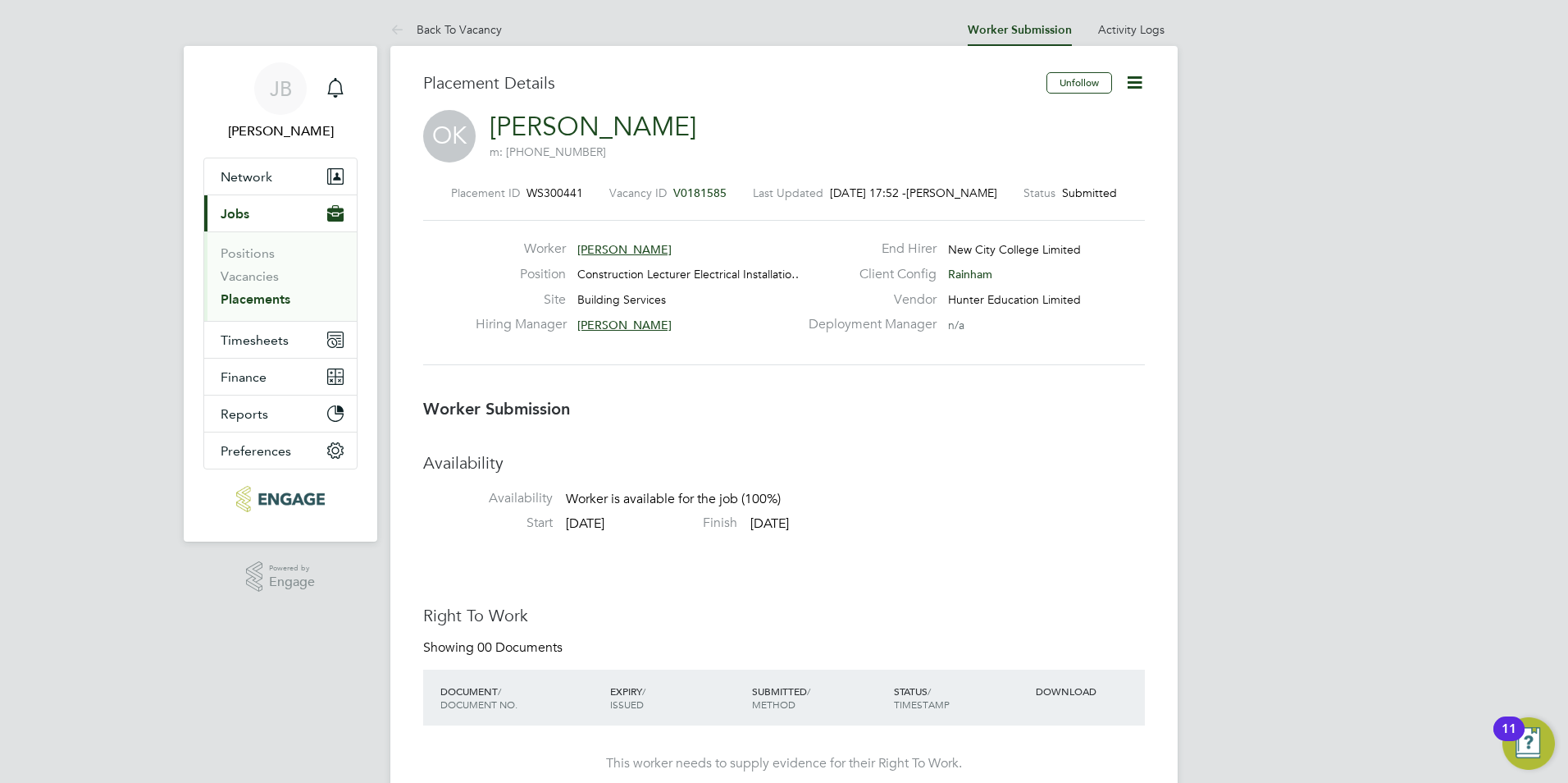
scroll to position [1219, 0]
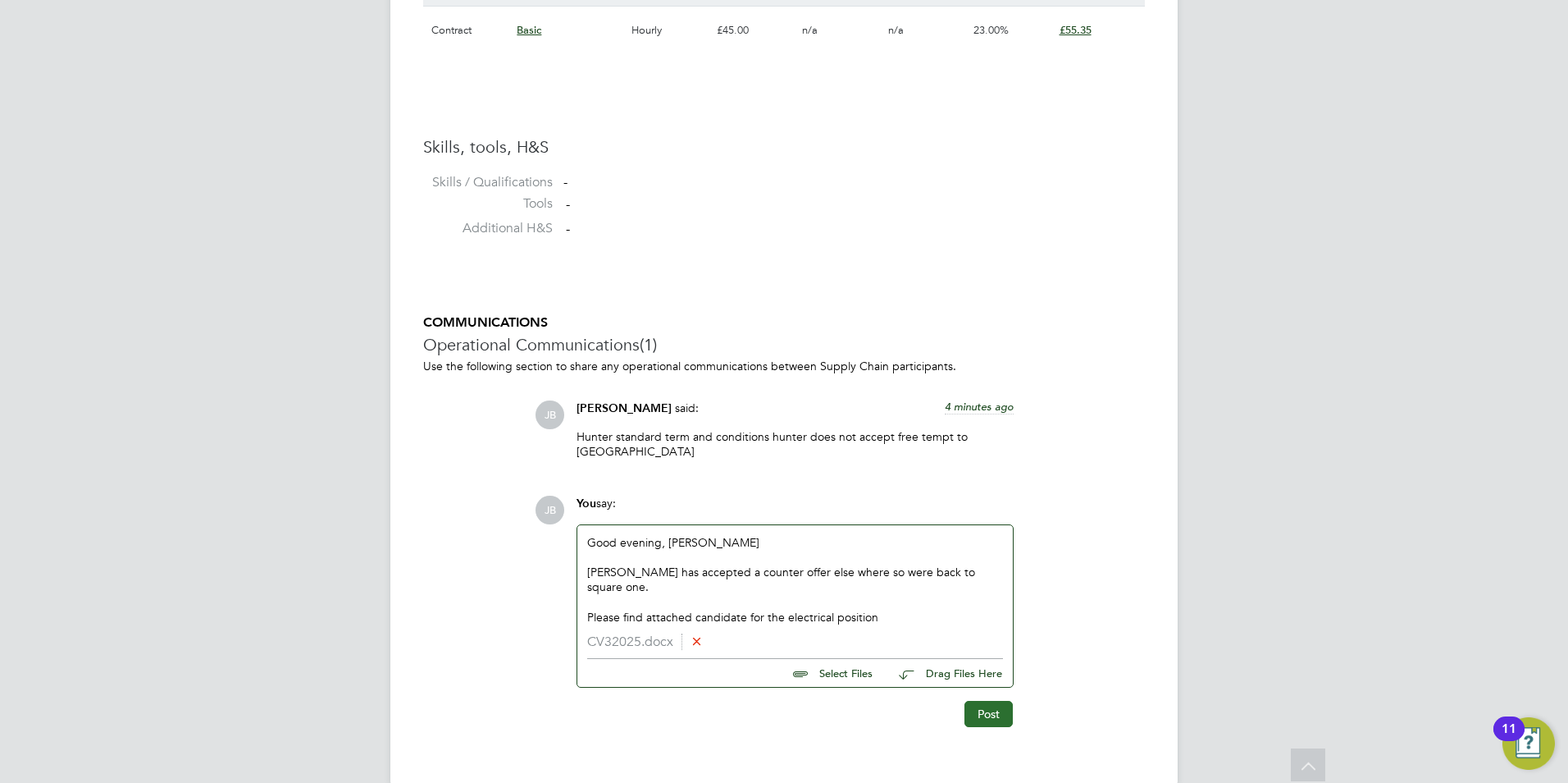
click at [969, 701] on button "Post" at bounding box center [988, 714] width 48 height 27
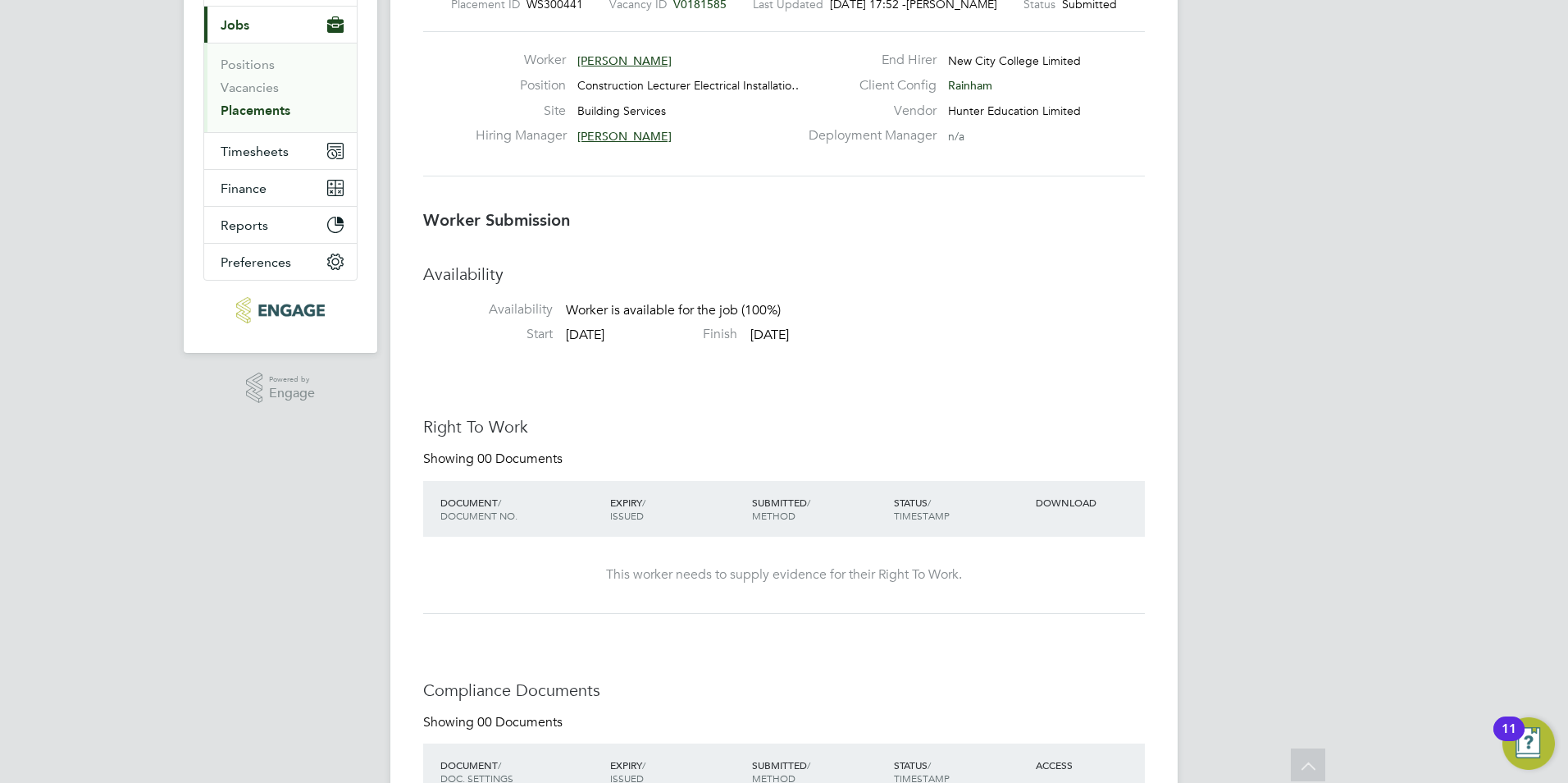
scroll to position [0, 0]
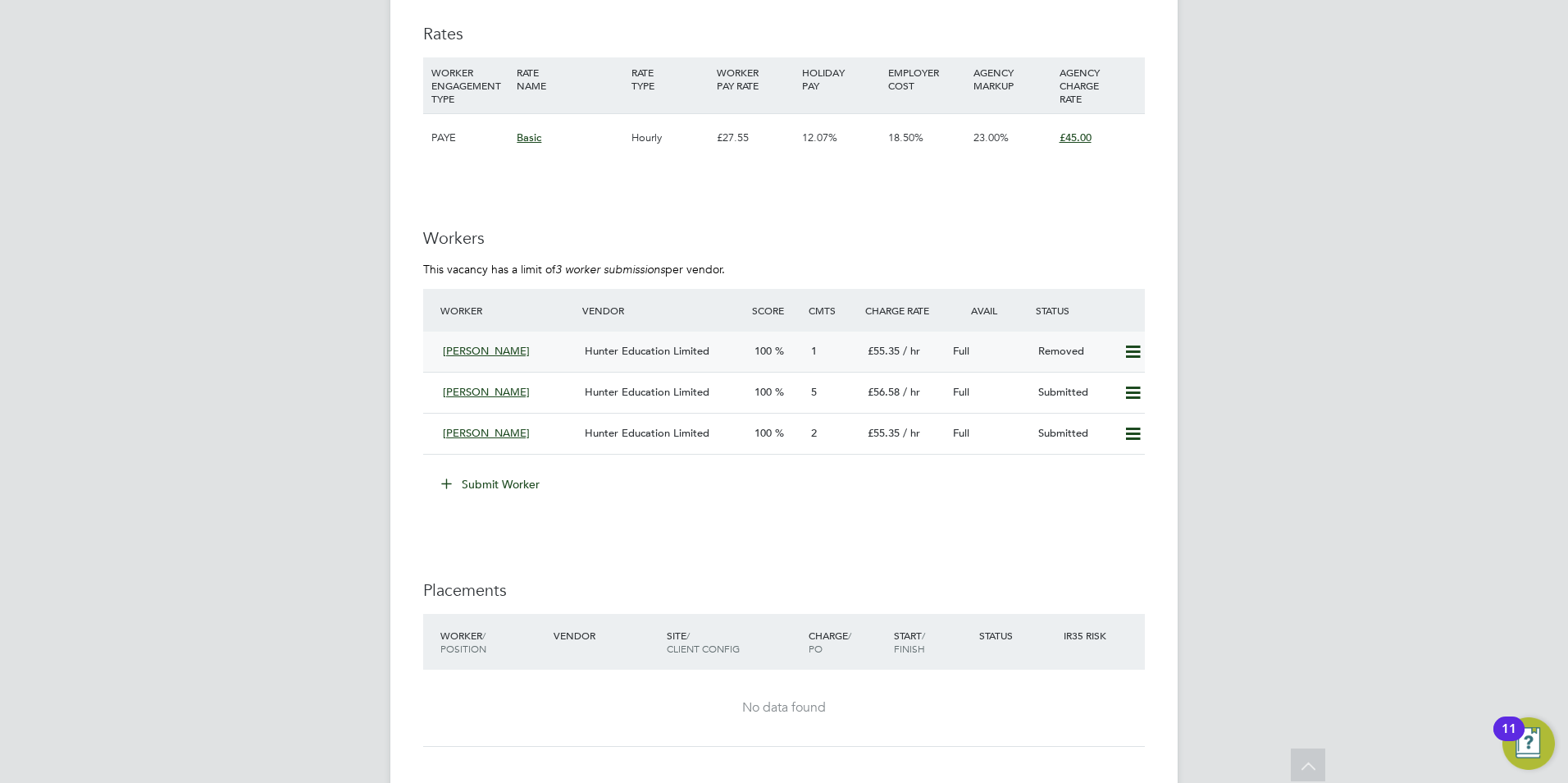
scroll to position [2838, 0]
click at [1139, 357] on icon at bounding box center [1133, 355] width 21 height 13
click at [951, 362] on div "Full" at bounding box center [989, 354] width 85 height 27
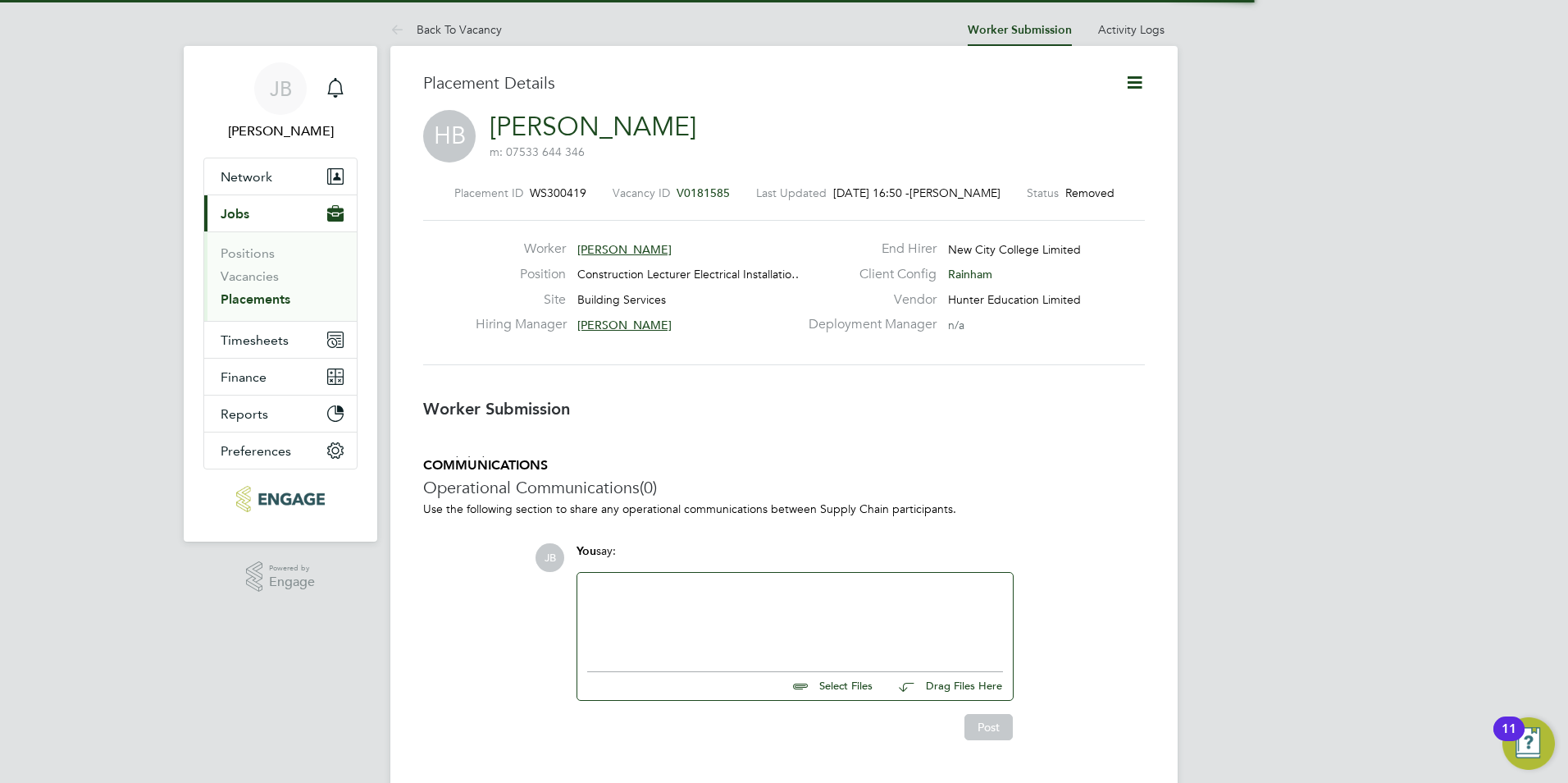
scroll to position [8, 8]
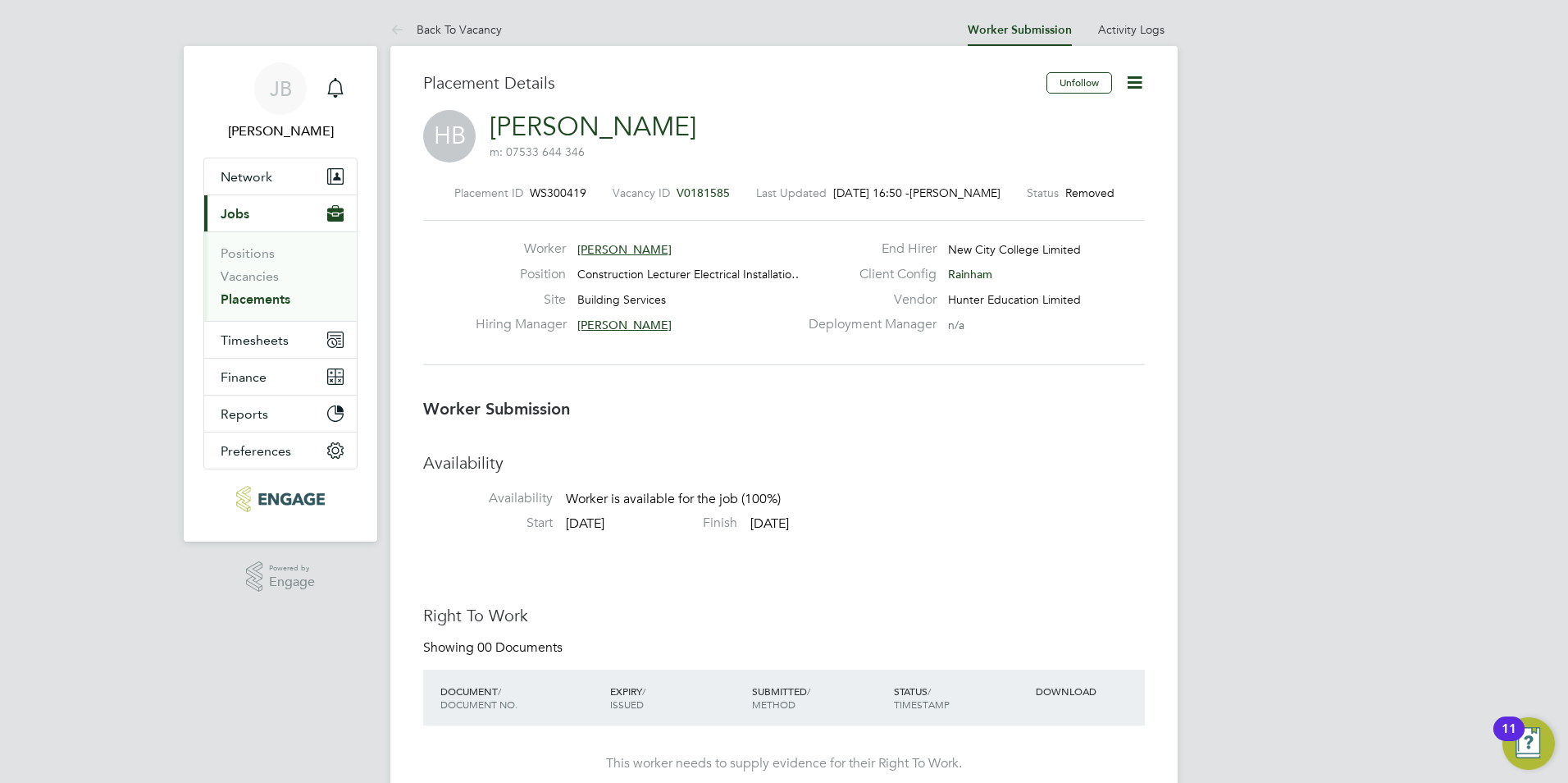
click at [1082, 201] on div "Placement ID WS300419 Vacancy ID V0181585 Last Updated 30 Sep 2025, 16:50 - Jac…" at bounding box center [784, 276] width 722 height 219
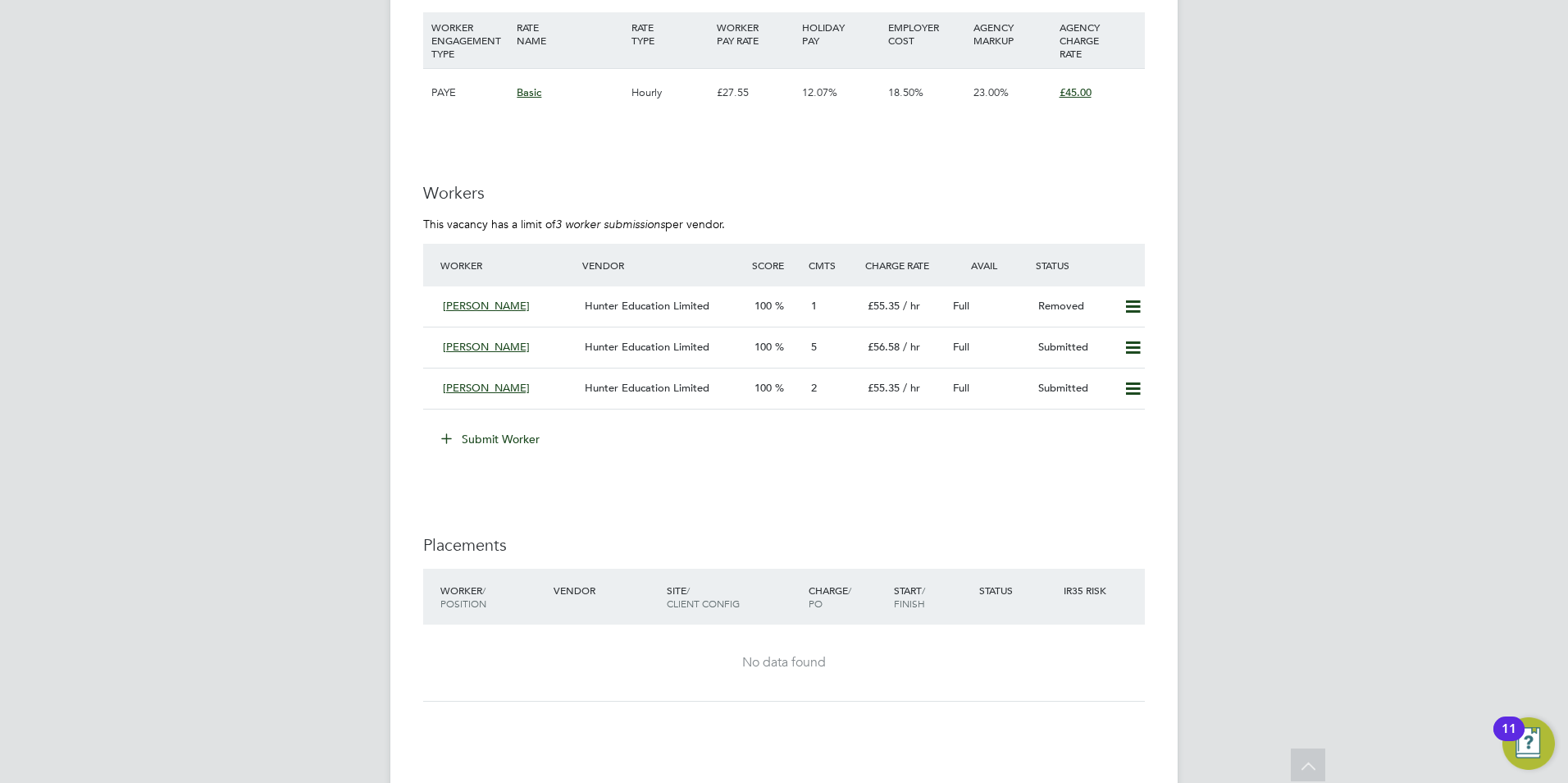
drag, startPoint x: 637, startPoint y: 505, endPoint x: 565, endPoint y: 462, distance: 83.9
click at [520, 433] on button "Submit Worker" at bounding box center [491, 439] width 124 height 27
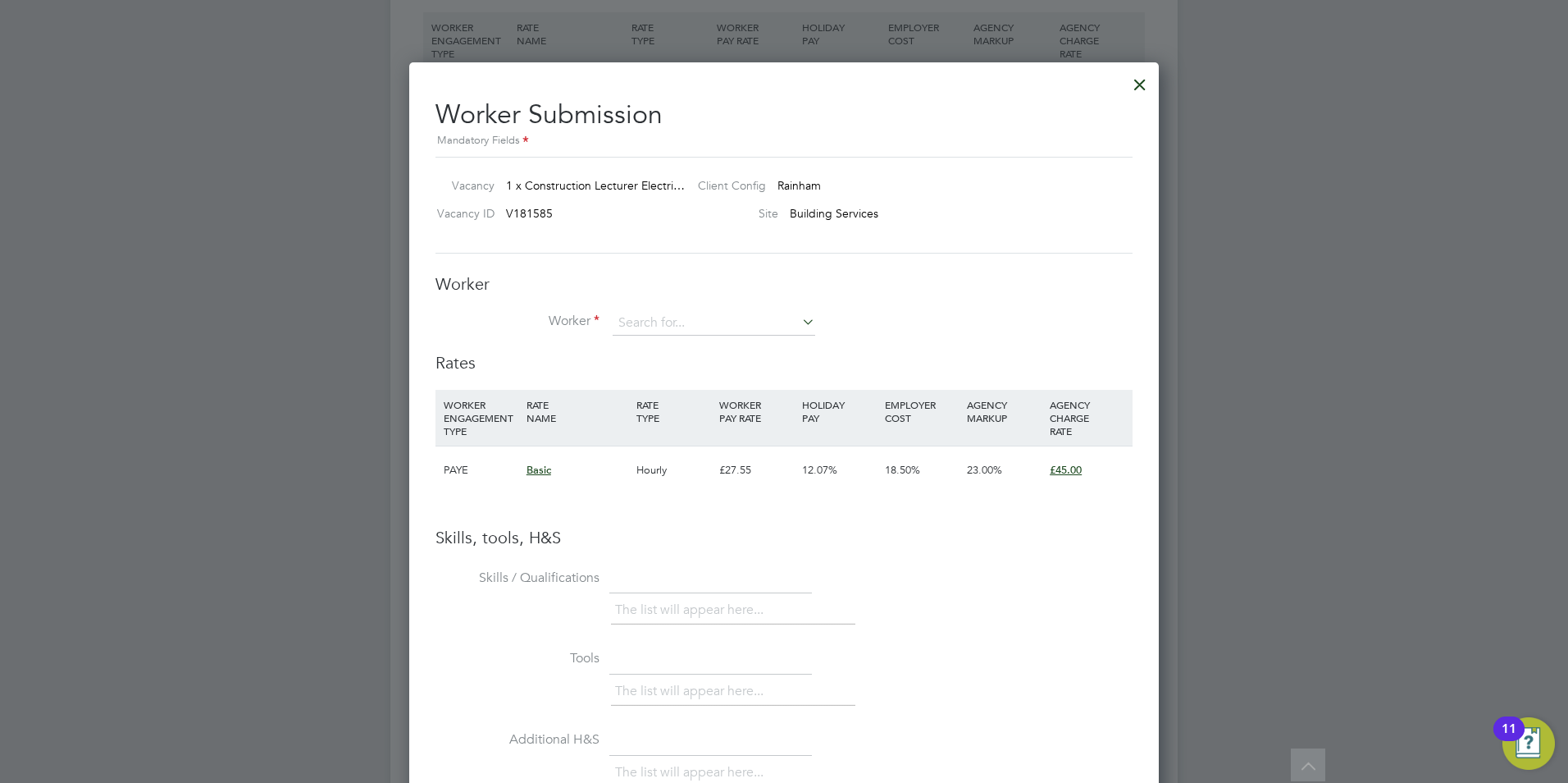
drag, startPoint x: 699, startPoint y: 306, endPoint x: 684, endPoint y: 341, distance: 38.1
click at [699, 307] on div "Worker Worker Worker Engagement Type" at bounding box center [784, 312] width 698 height 79
click at [691, 331] on li "Worker" at bounding box center [784, 332] width 698 height 42
click at [721, 324] on input at bounding box center [713, 323] width 203 height 25
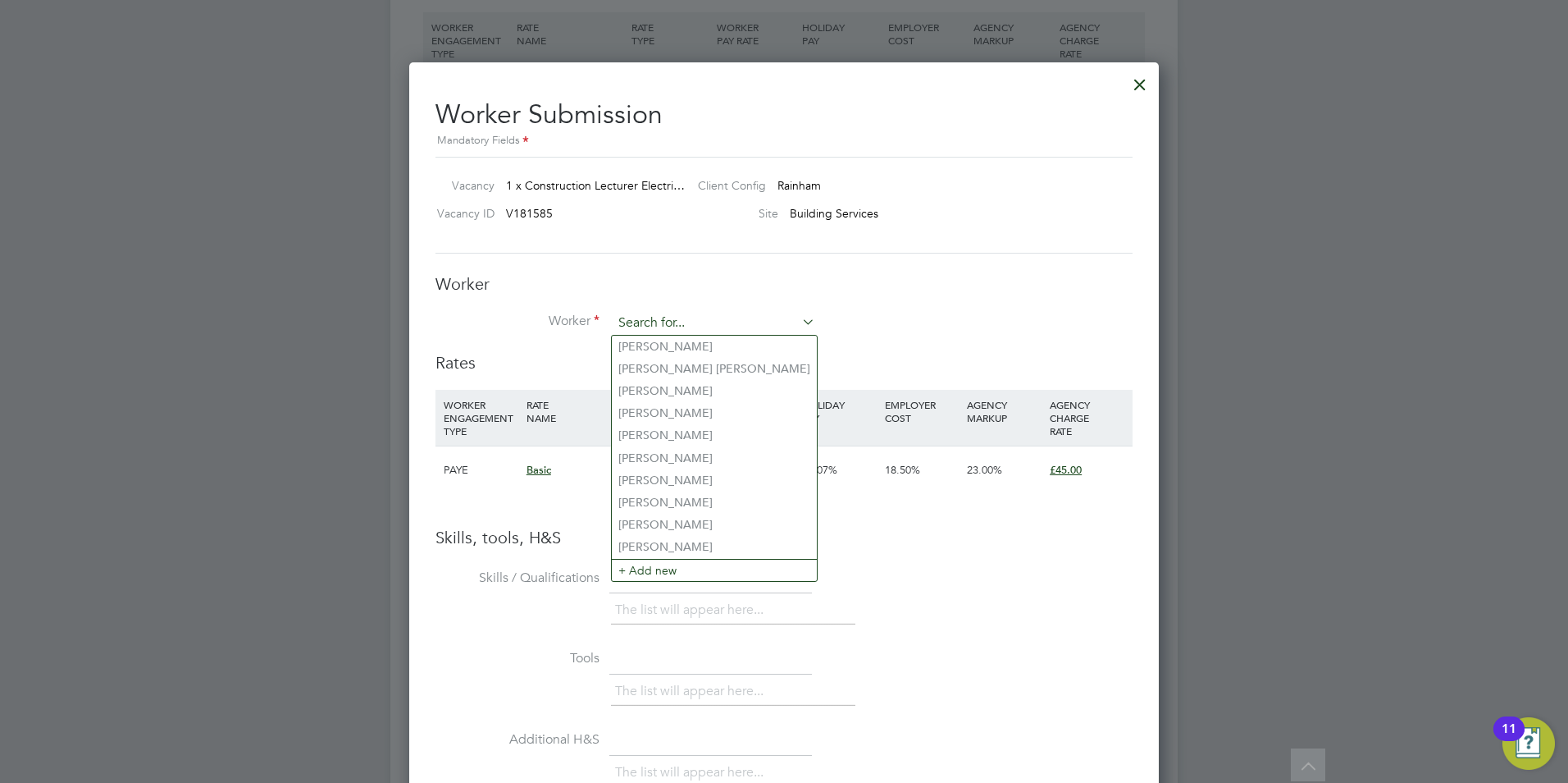
click at [679, 316] on input at bounding box center [713, 323] width 203 height 25
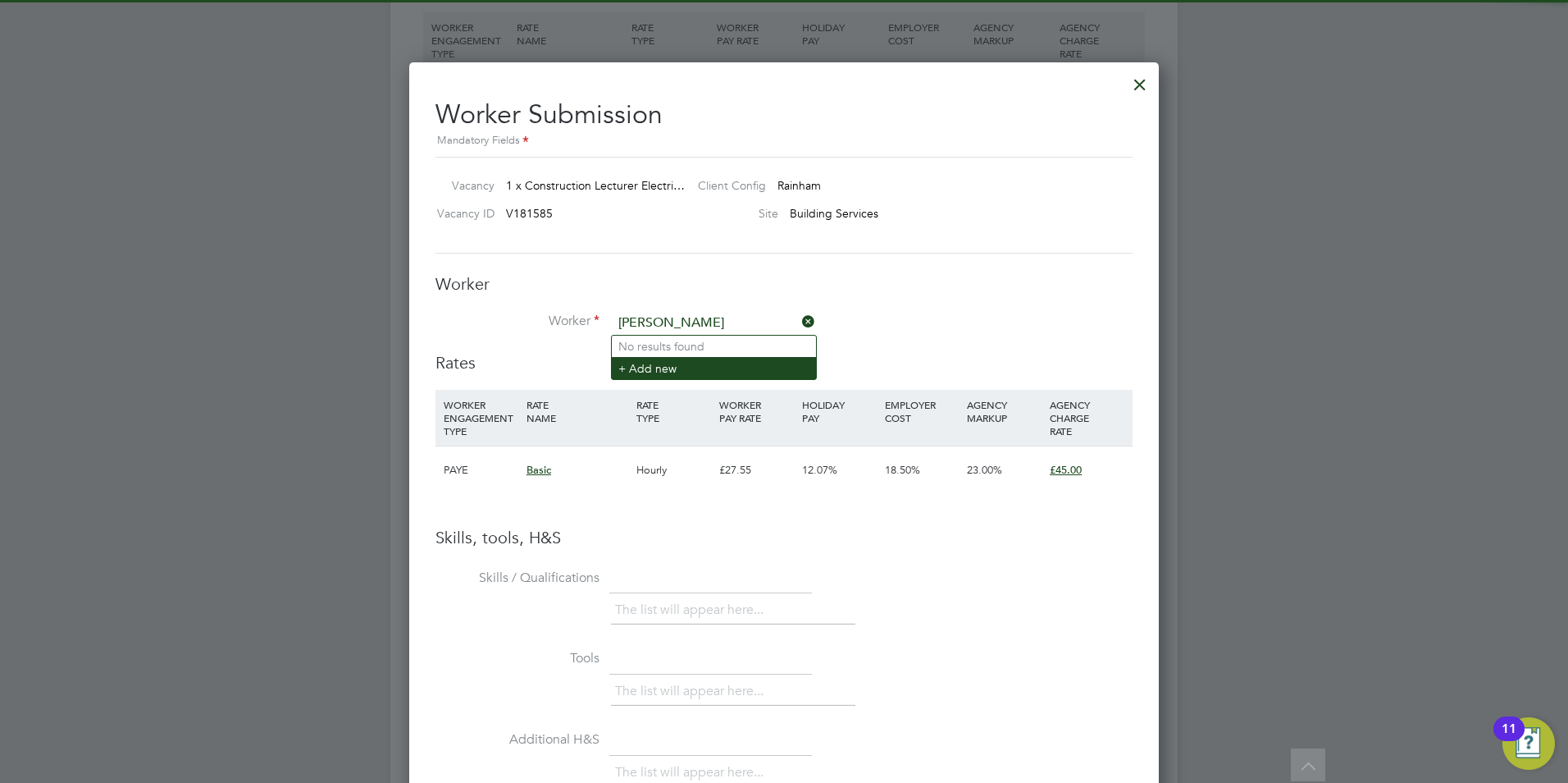
type input "Harry"
drag, startPoint x: 684, startPoint y: 361, endPoint x: 693, endPoint y: 358, distance: 9.5
click at [686, 361] on li "+ Add new" at bounding box center [713, 368] width 205 height 22
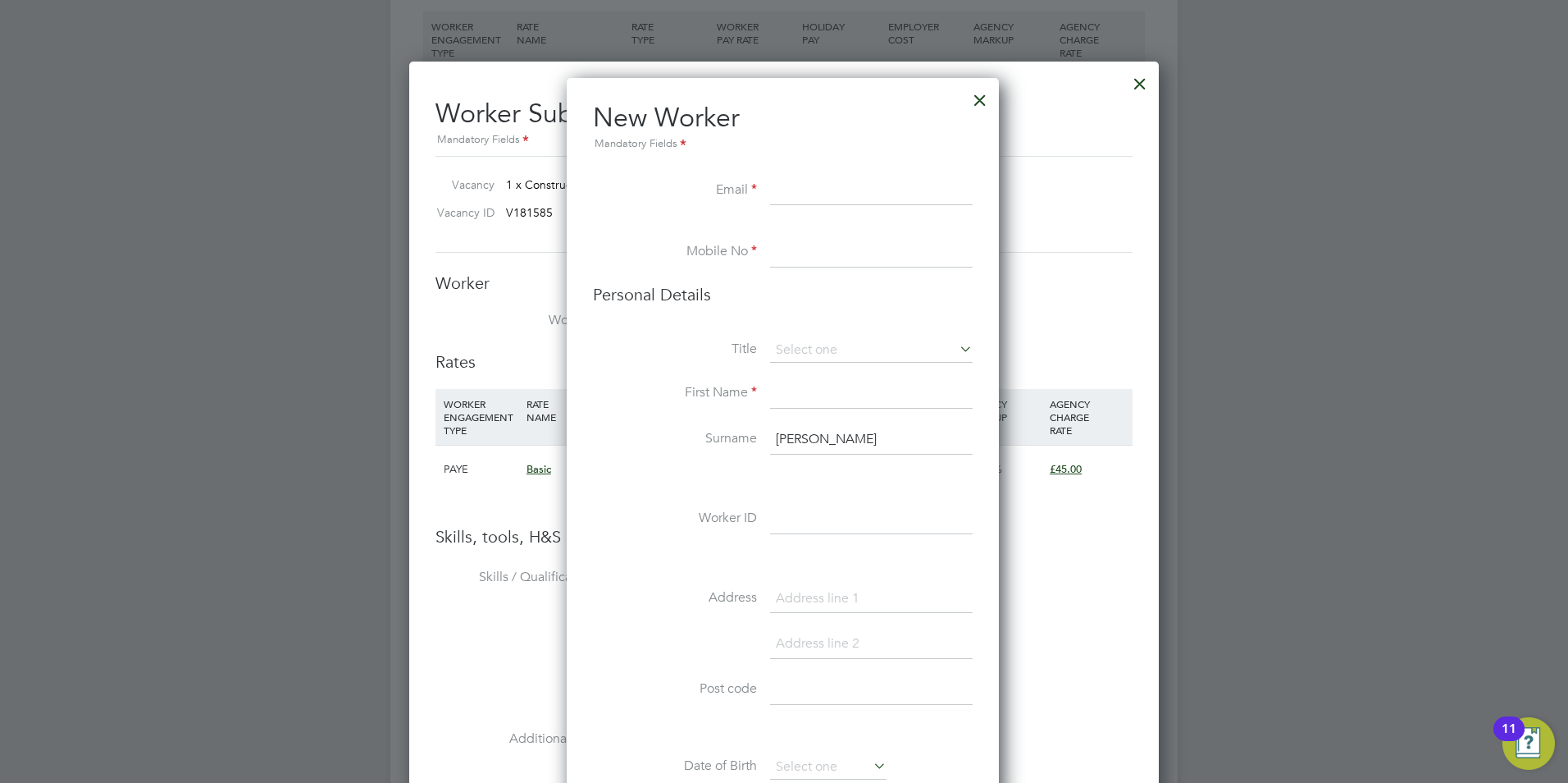
click at [984, 107] on div at bounding box center [980, 96] width 30 height 30
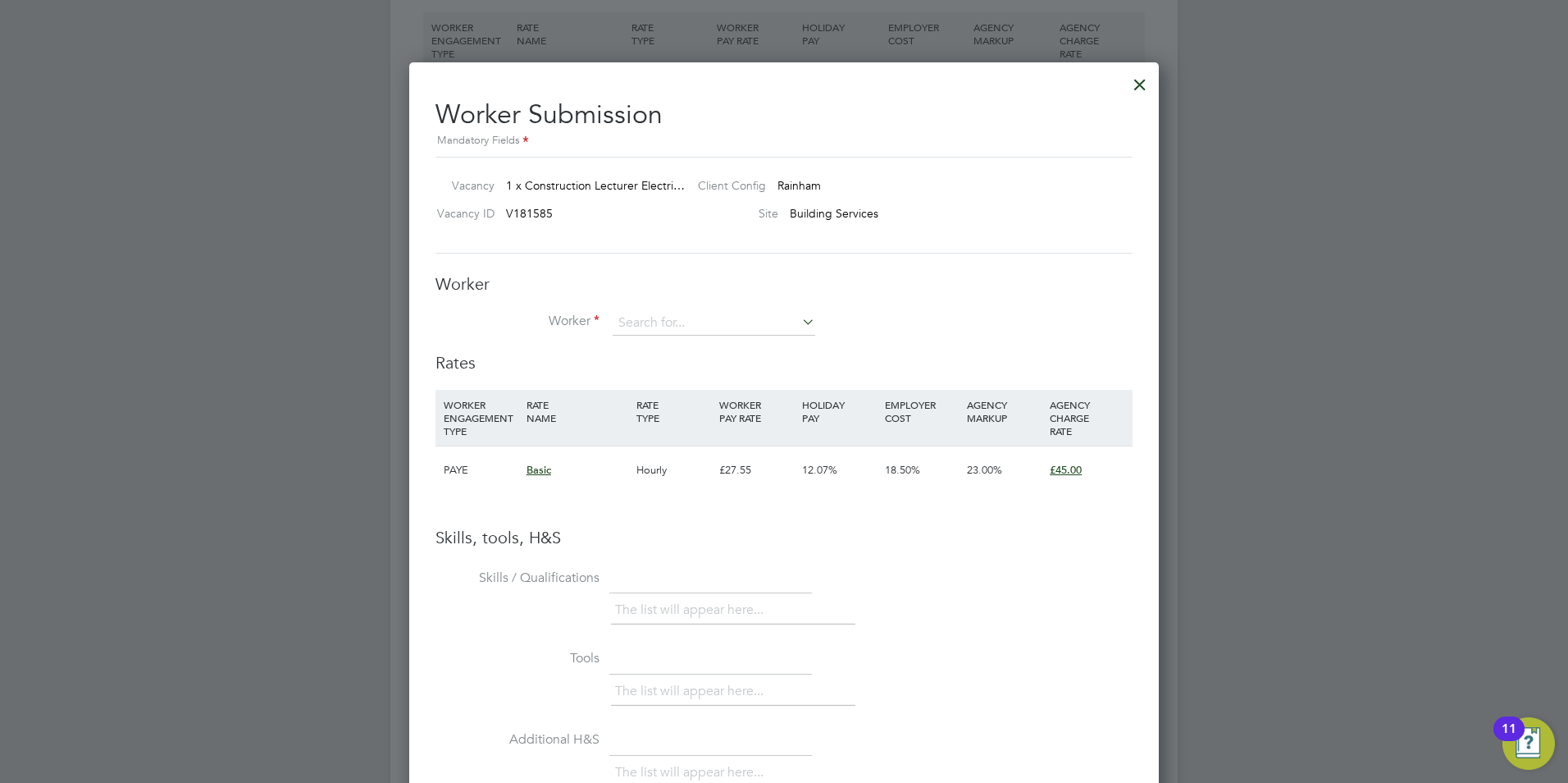
drag, startPoint x: 1150, startPoint y: 83, endPoint x: 1142, endPoint y: 89, distance: 10.0
click at [1145, 87] on div at bounding box center [1140, 80] width 30 height 30
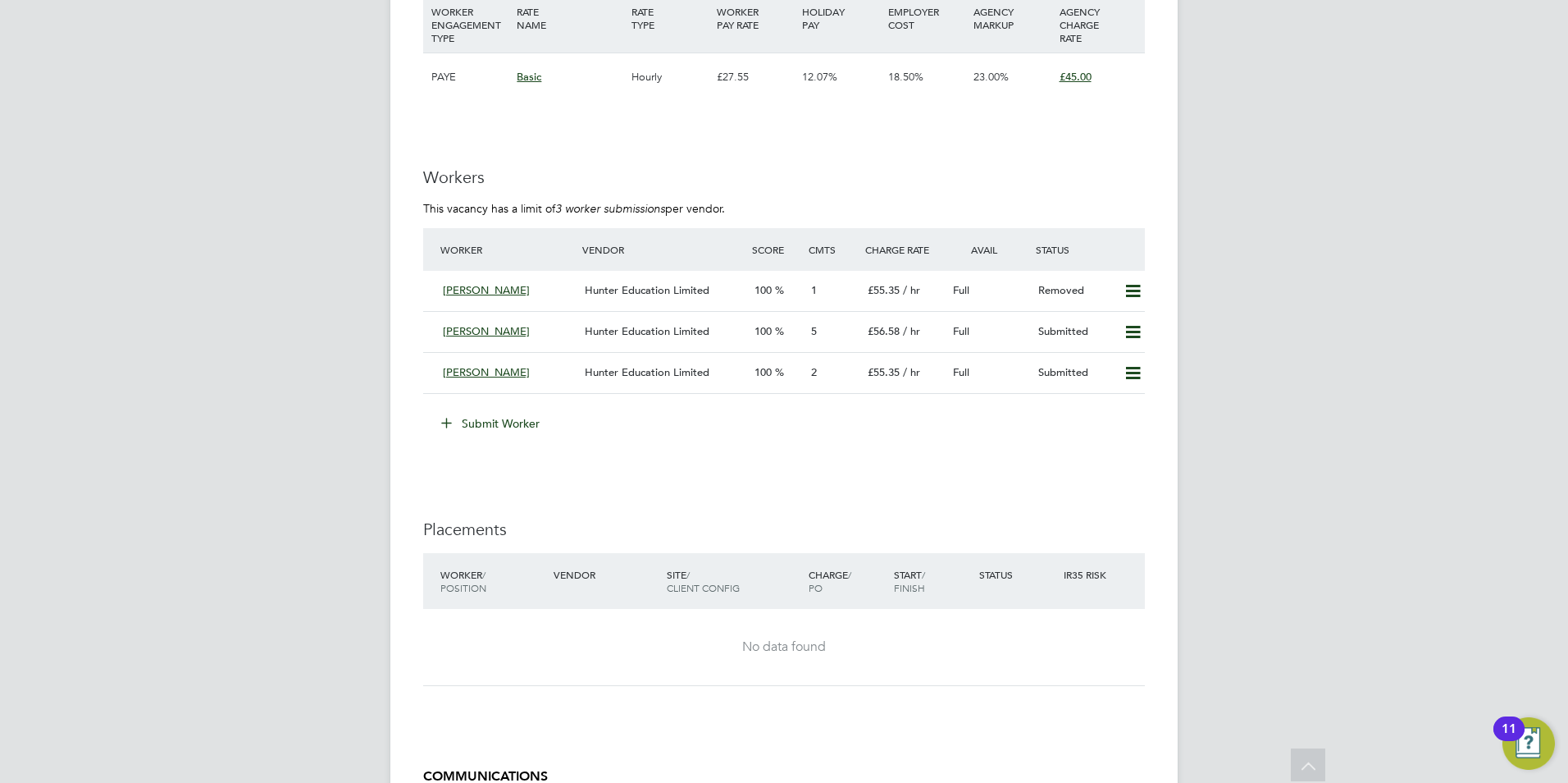
scroll to position [2899, 0]
